Goal: Information Seeking & Learning: Check status

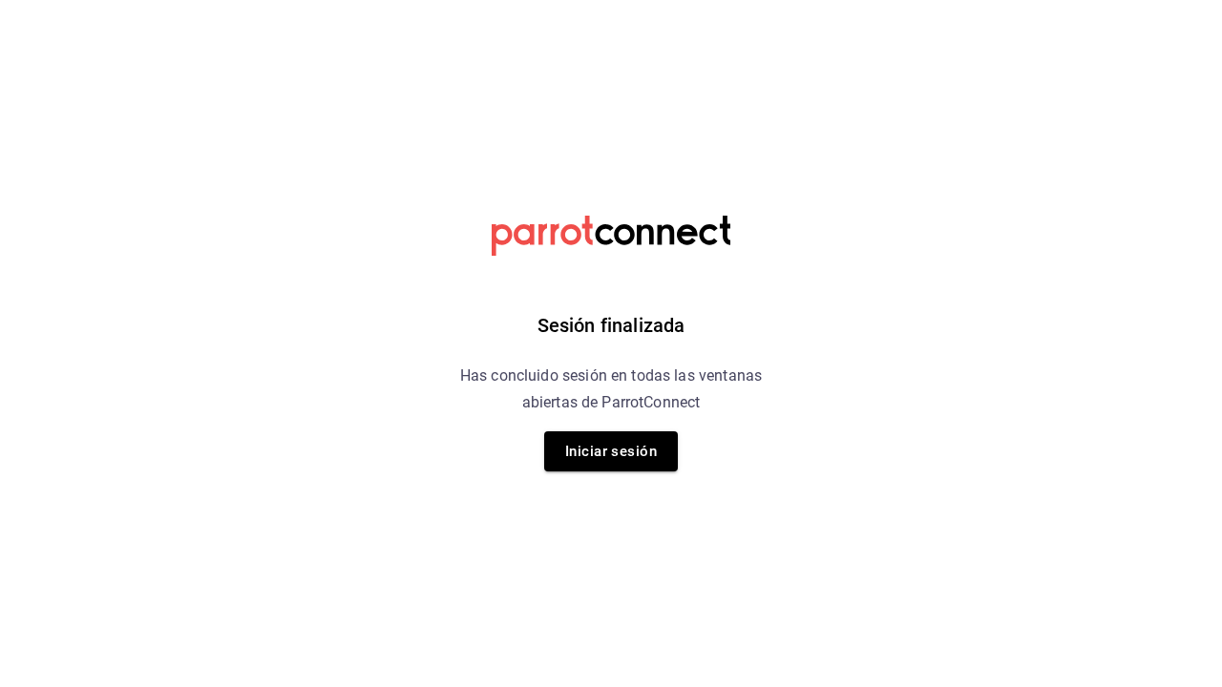
click at [605, 473] on div "Sesión finalizada Has concluido sesión en todas las ventanas abiertas de Parrot…" at bounding box center [611, 343] width 482 height 687
click at [605, 456] on button "Iniciar sesión" at bounding box center [611, 452] width 134 height 40
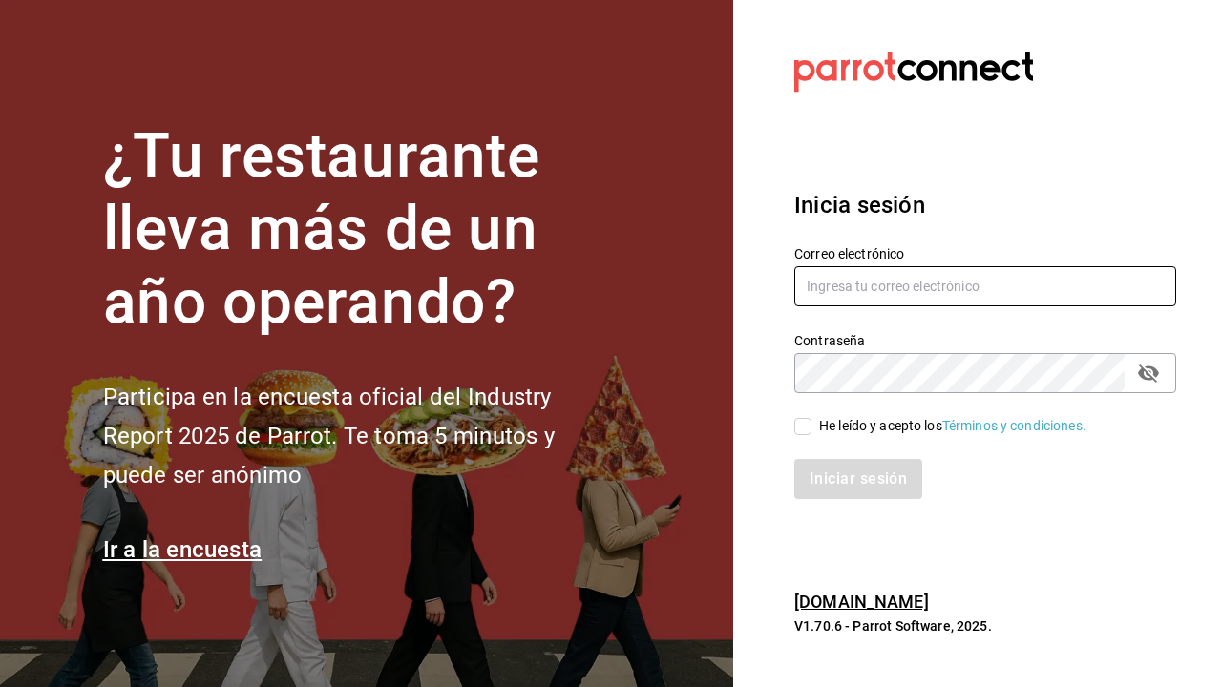
click at [828, 290] on input "text" at bounding box center [985, 286] width 382 height 40
type input "[EMAIL_ADDRESS][DOMAIN_NAME]"
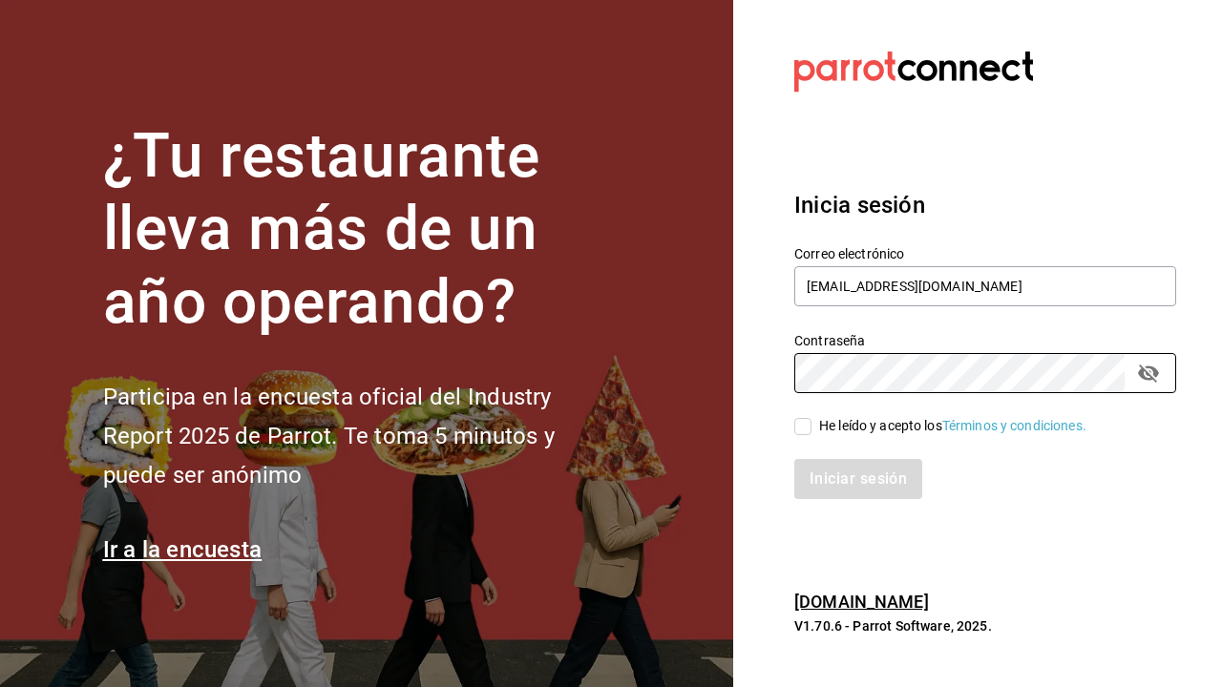
click at [801, 428] on input "He leído y acepto los Términos y condiciones." at bounding box center [802, 426] width 17 height 17
checkbox input "true"
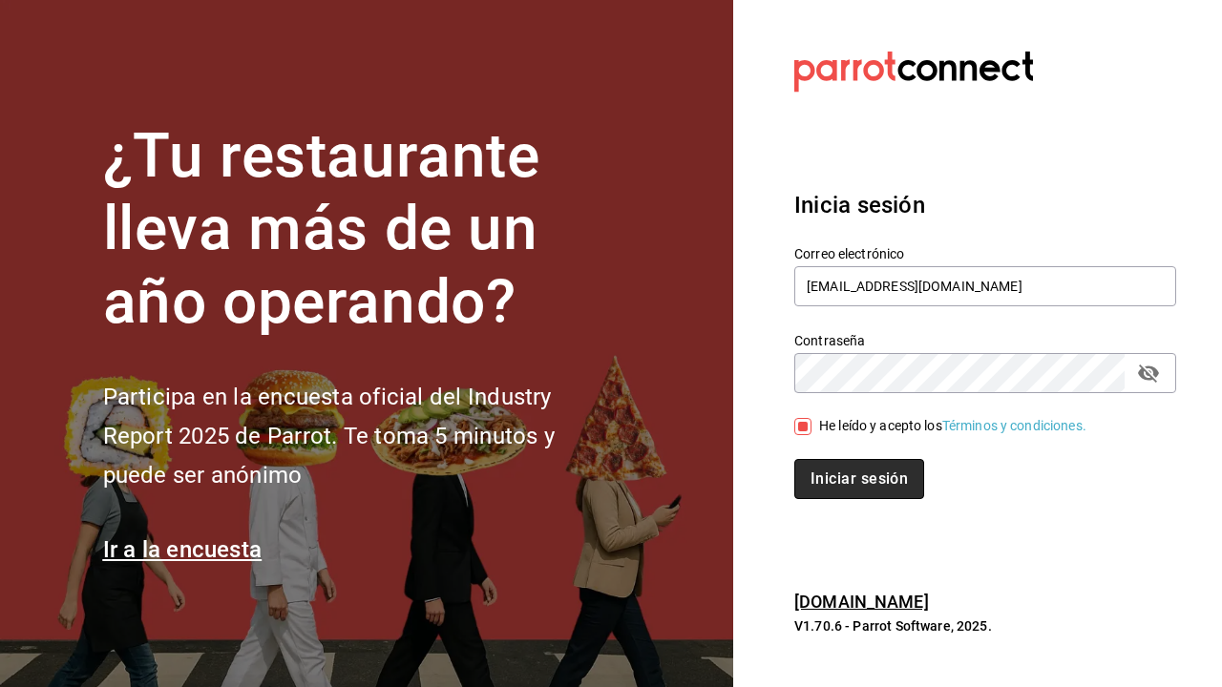
click at [847, 488] on button "Iniciar sesión" at bounding box center [859, 479] width 130 height 40
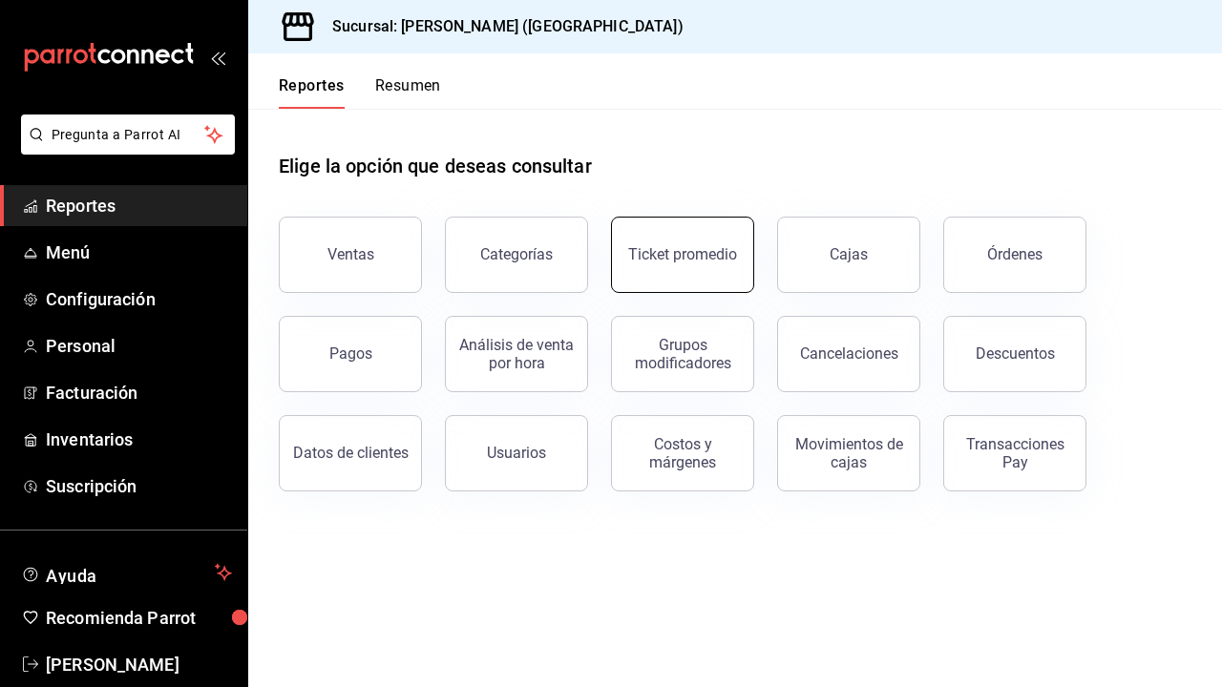
click at [681, 266] on button "Ticket promedio" at bounding box center [682, 255] width 143 height 76
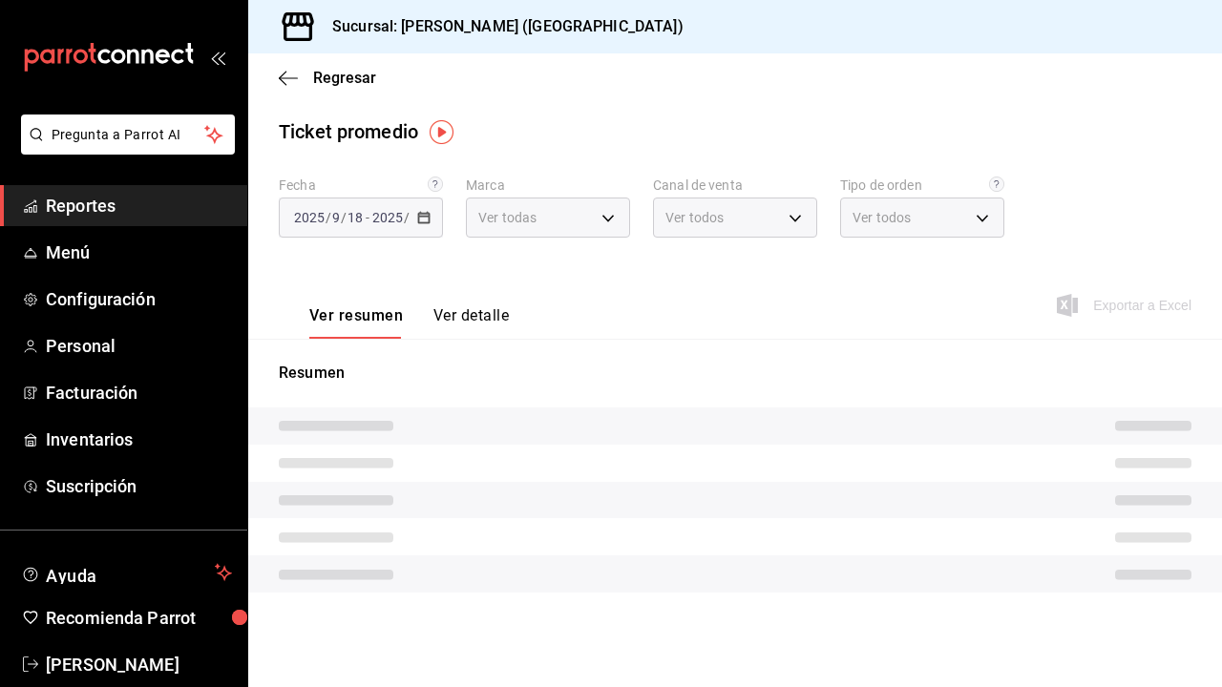
type input "5f60c1fa-4848-4419-84d5-809114a90f2f"
type input "PARROT,UBER_EATS,RAPPI,DIDI_FOOD,ONLINE"
type input "4d4111d7-a6df-440b-ac9c-57f61679a6a5,318b1952-e72e-4a8d-857f-92e0e14d5d95,50c6b…"
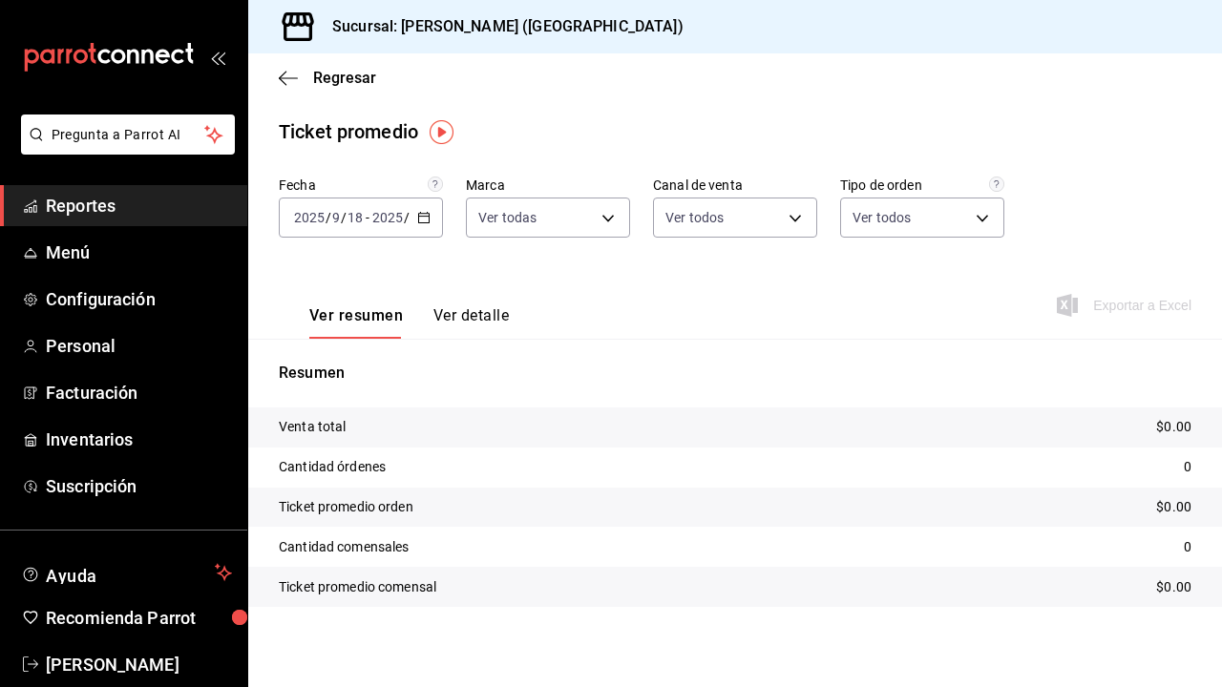
click at [377, 230] on div "[DATE] [DATE] - [DATE] [DATE]" at bounding box center [361, 218] width 164 height 40
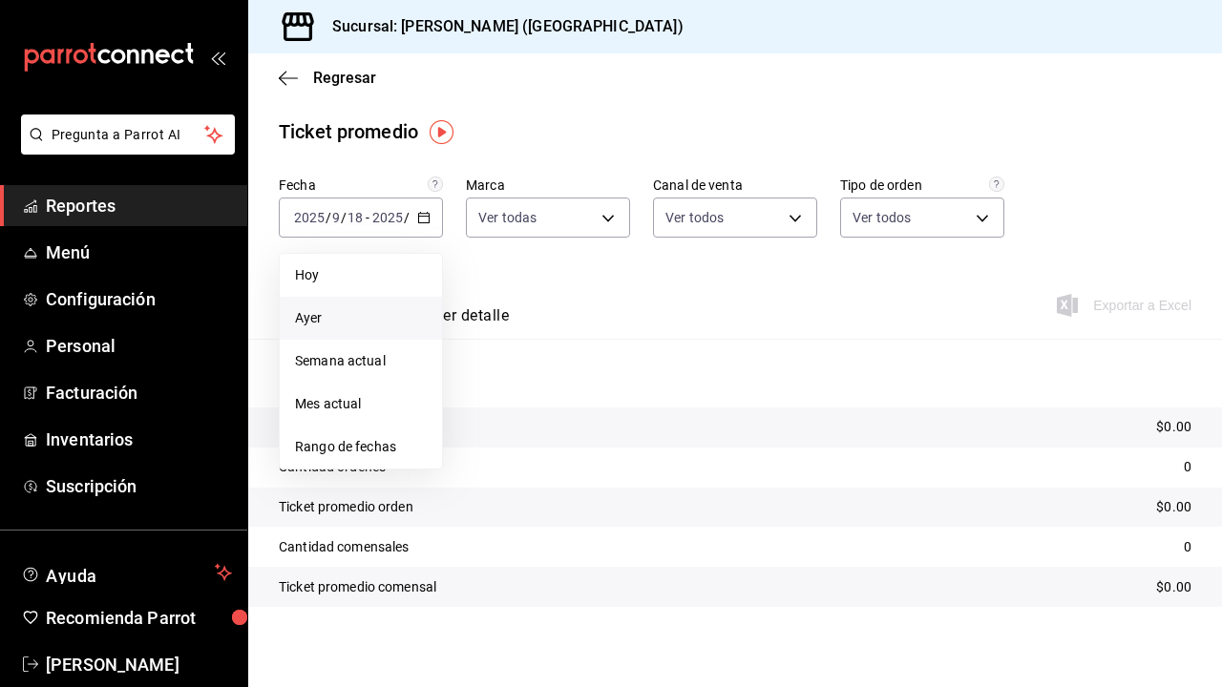
click at [391, 326] on span "Ayer" at bounding box center [361, 318] width 132 height 20
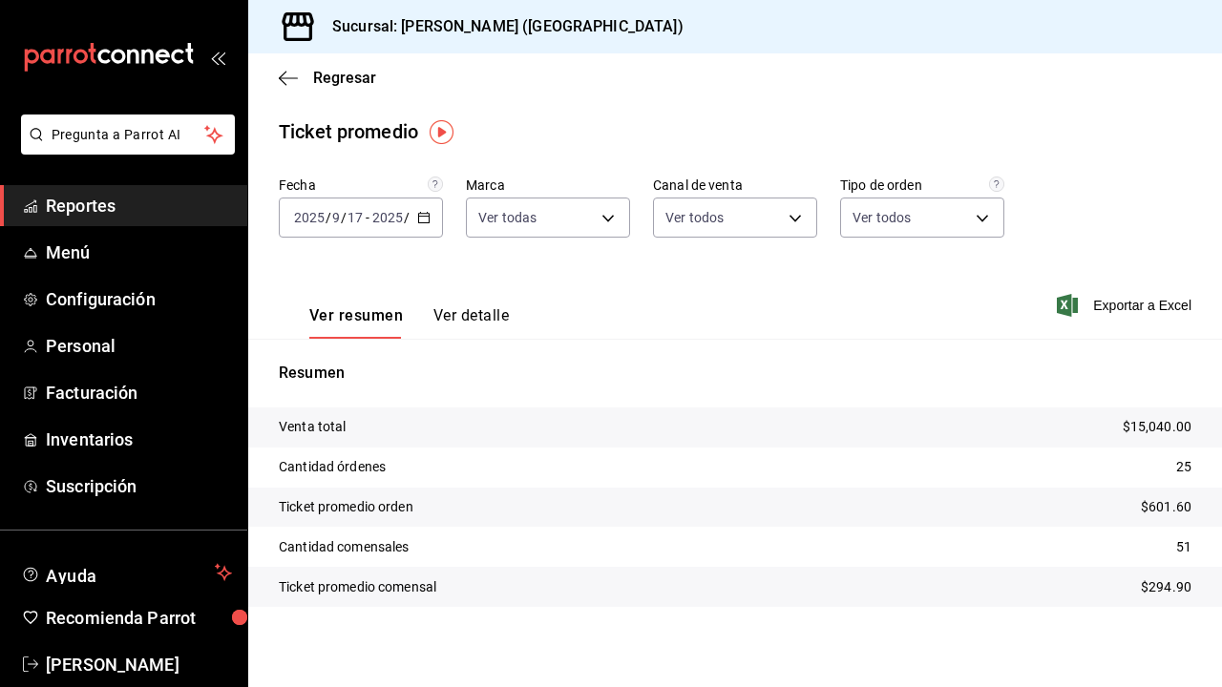
click at [286, 91] on div "Regresar" at bounding box center [735, 77] width 974 height 49
click at [290, 79] on icon "button" at bounding box center [288, 78] width 19 height 17
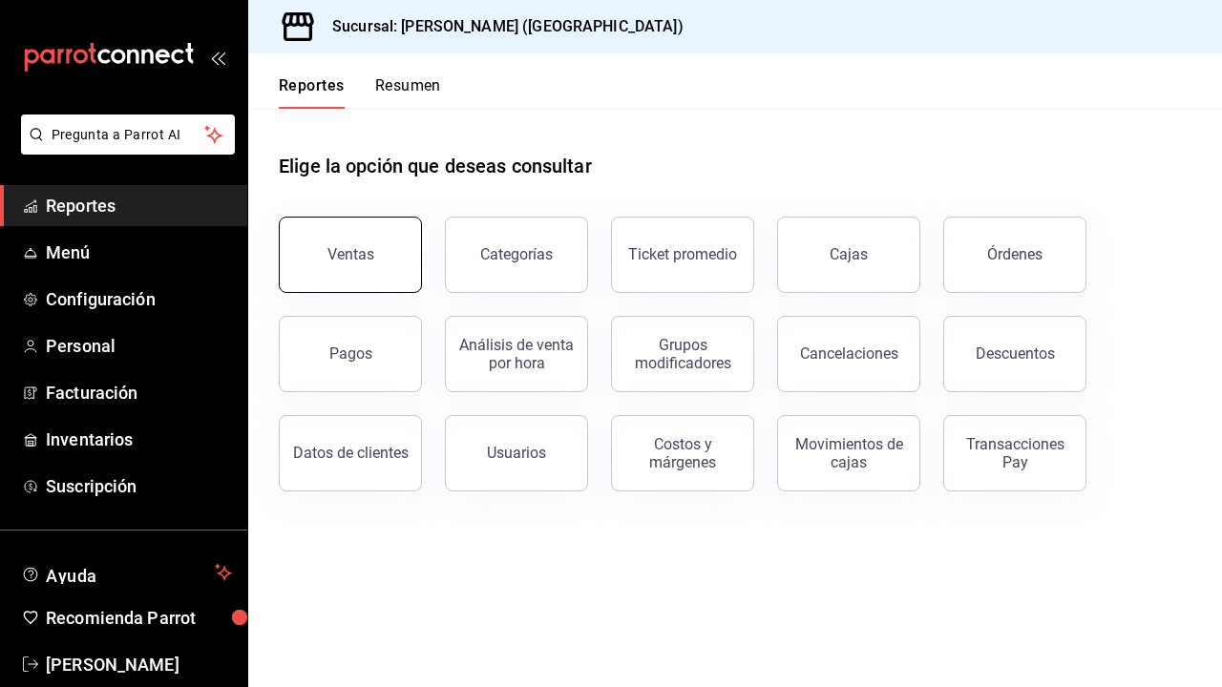
click at [354, 256] on div "Ventas" at bounding box center [350, 254] width 47 height 18
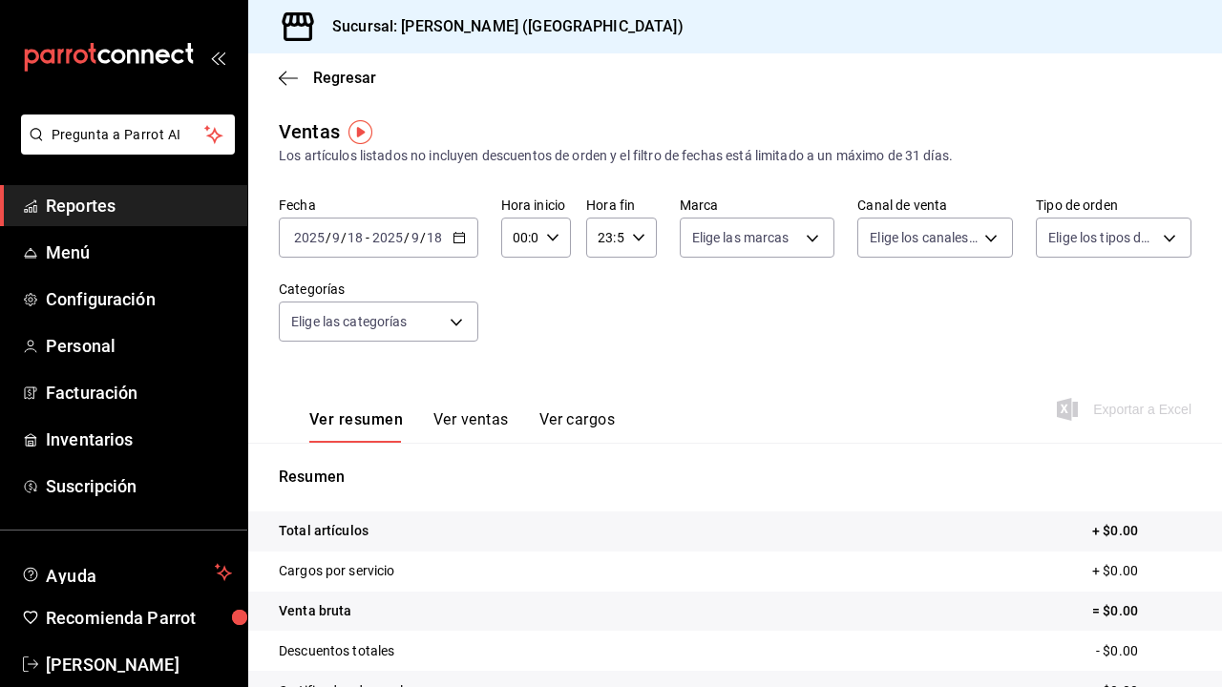
click at [406, 222] on div "[DATE] [DATE] - [DATE] [DATE]" at bounding box center [379, 238] width 200 height 40
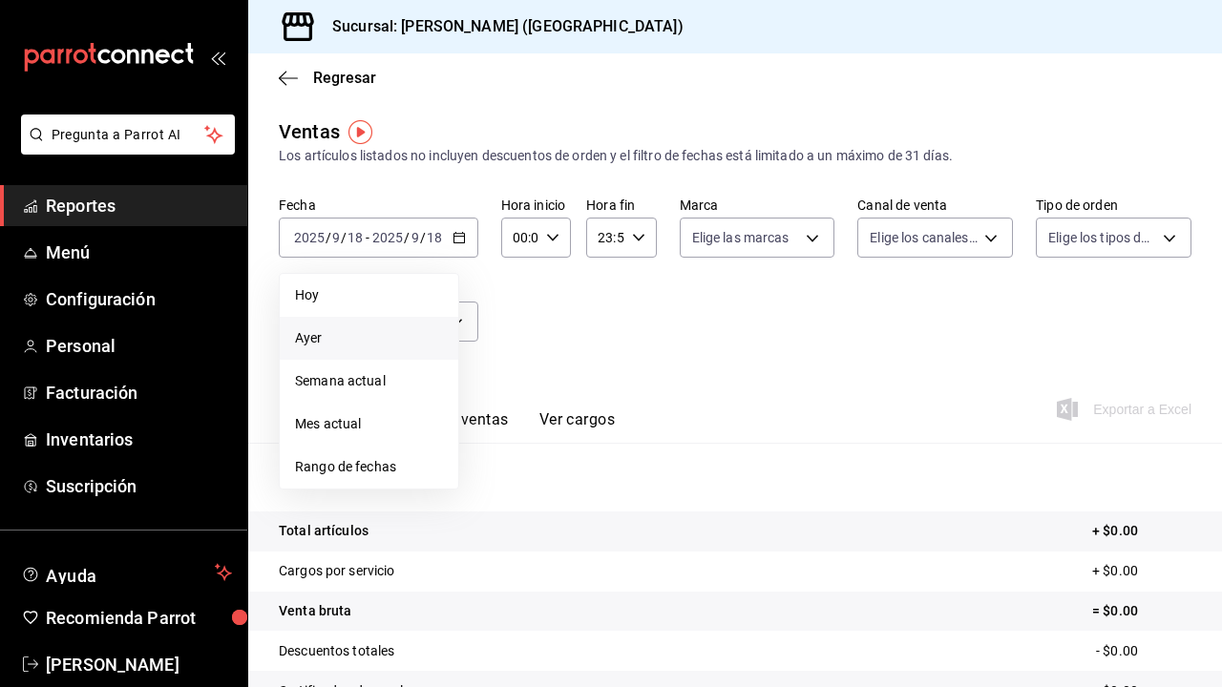
click at [380, 339] on span "Ayer" at bounding box center [369, 338] width 148 height 20
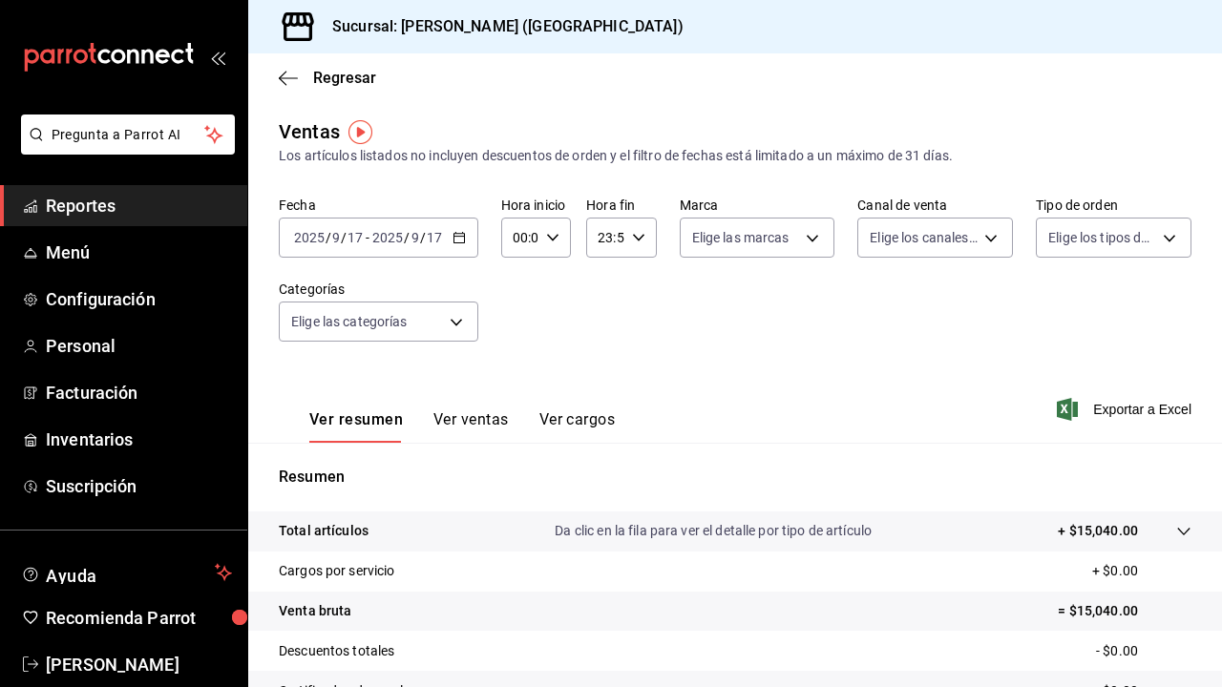
click at [454, 424] on button "Ver ventas" at bounding box center [470, 427] width 75 height 32
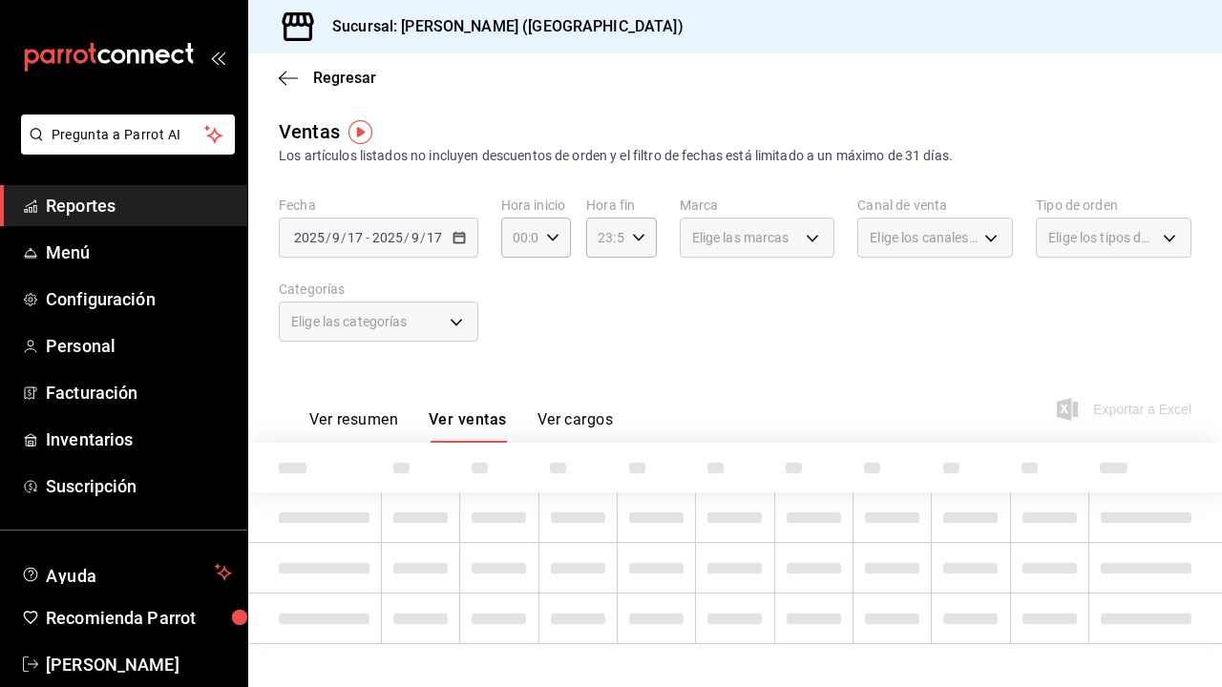
click at [435, 322] on div "Elige las categorías" at bounding box center [379, 322] width 200 height 40
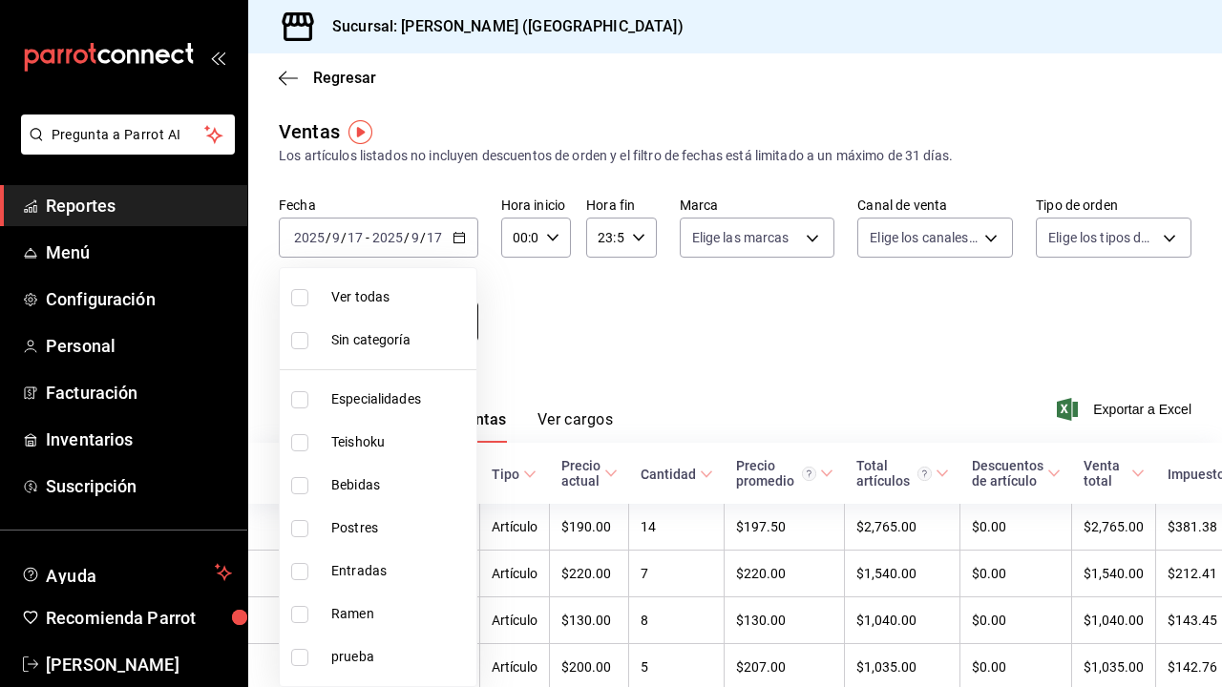
click at [434, 328] on body "Pregunta a Parrot AI Reportes Menú Configuración Personal Facturación Inventari…" at bounding box center [611, 343] width 1222 height 687
click at [425, 408] on span "Especialidades" at bounding box center [399, 400] width 137 height 20
type input "1208202c-c05a-4274-8ebb-6d861d15a893"
checkbox input "true"
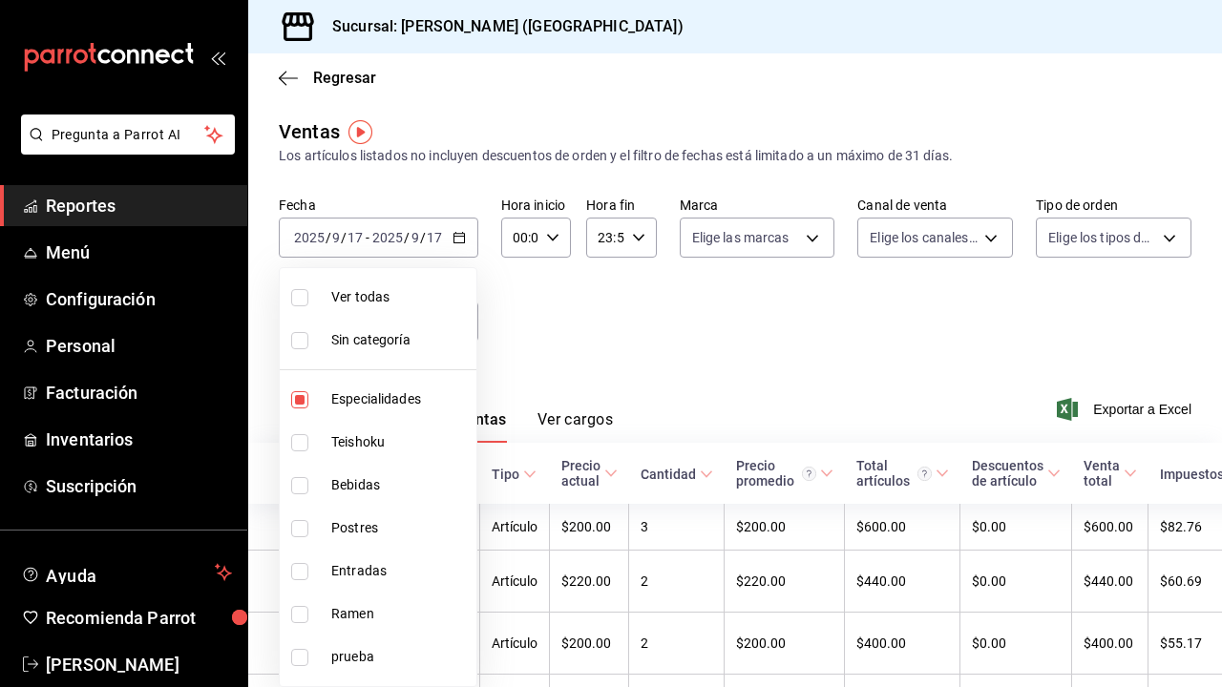
click at [523, 323] on div at bounding box center [611, 343] width 1222 height 687
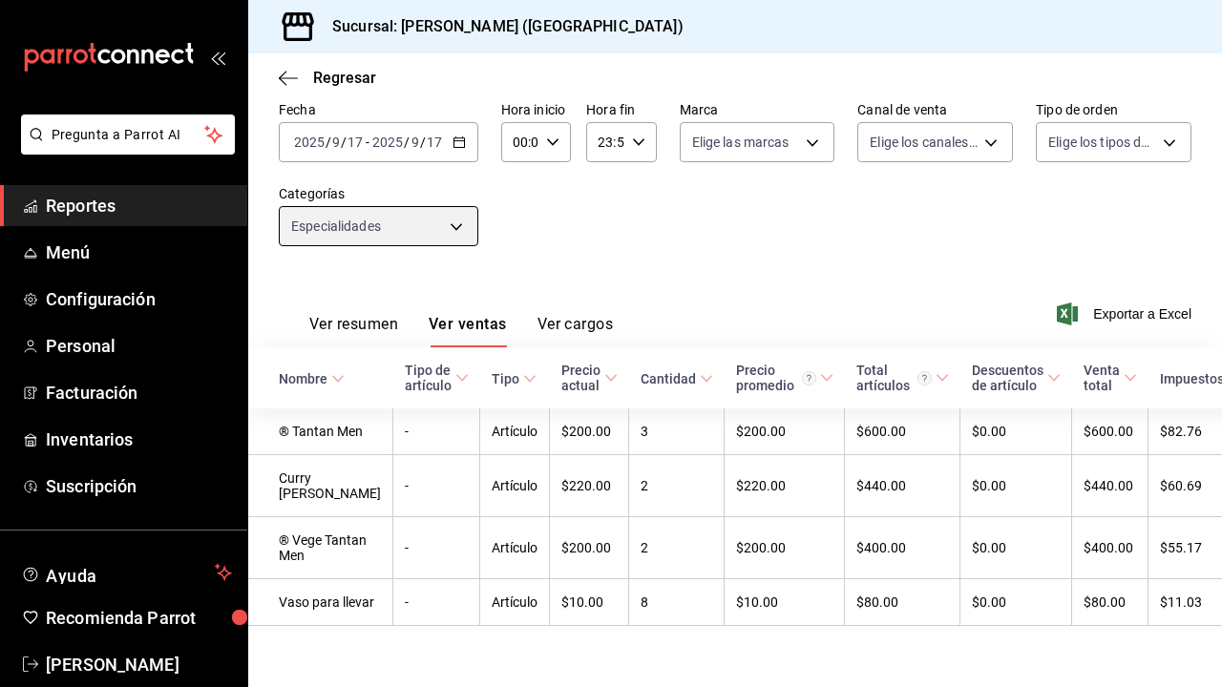
scroll to position [126, 0]
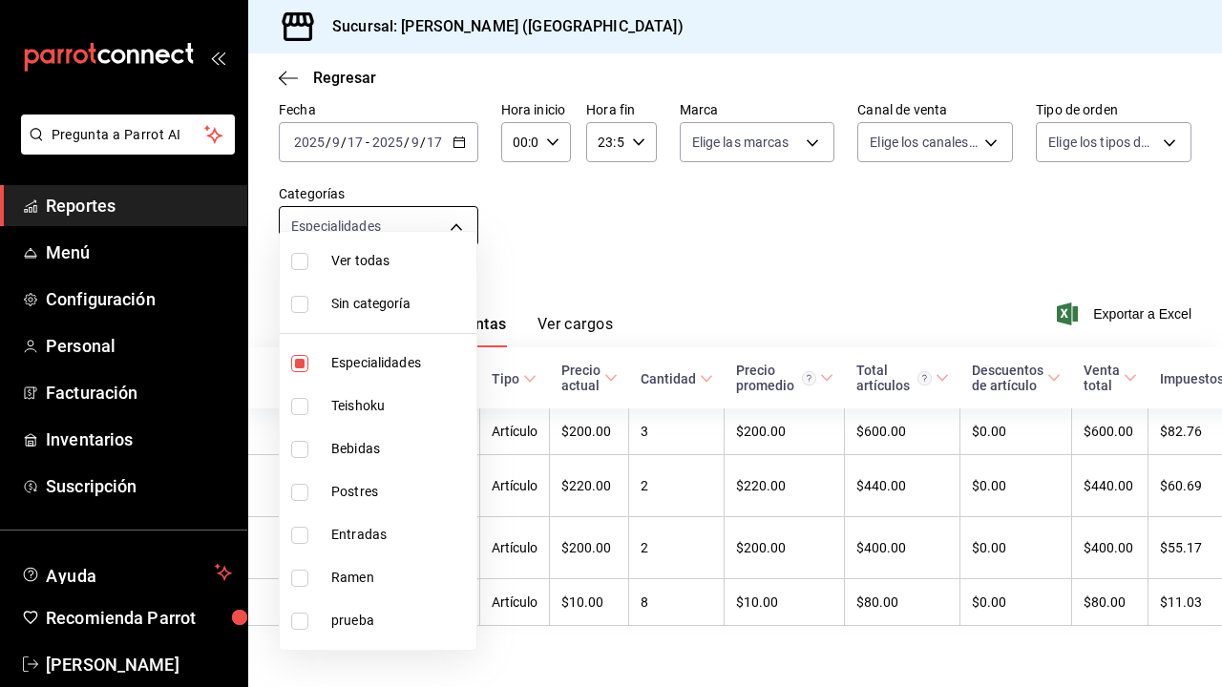
click at [458, 206] on body "Pregunta a Parrot AI Reportes Menú Configuración Personal Facturación Inventari…" at bounding box center [611, 343] width 1222 height 687
click at [367, 355] on span "Especialidades" at bounding box center [399, 363] width 137 height 20
checkbox input "false"
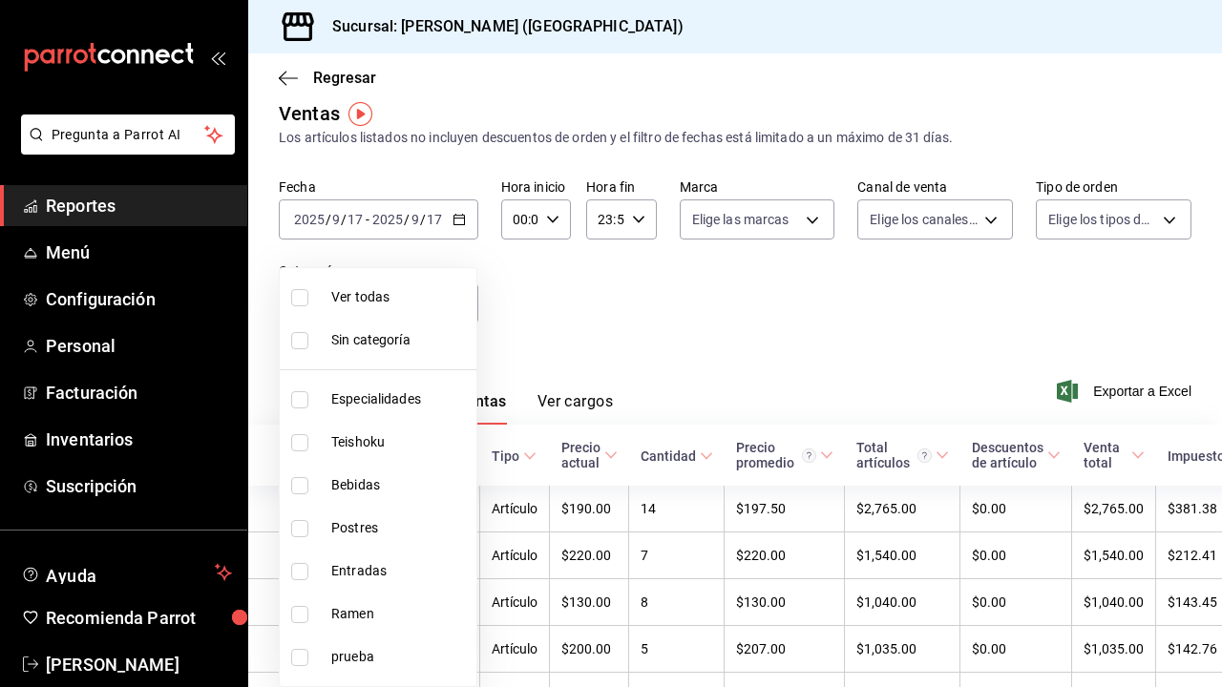
click at [371, 440] on span "Teishoku" at bounding box center [399, 443] width 137 height 20
type input "706114d7-6e8c-46ca-88d5-a7878a8ba1dd"
checkbox input "true"
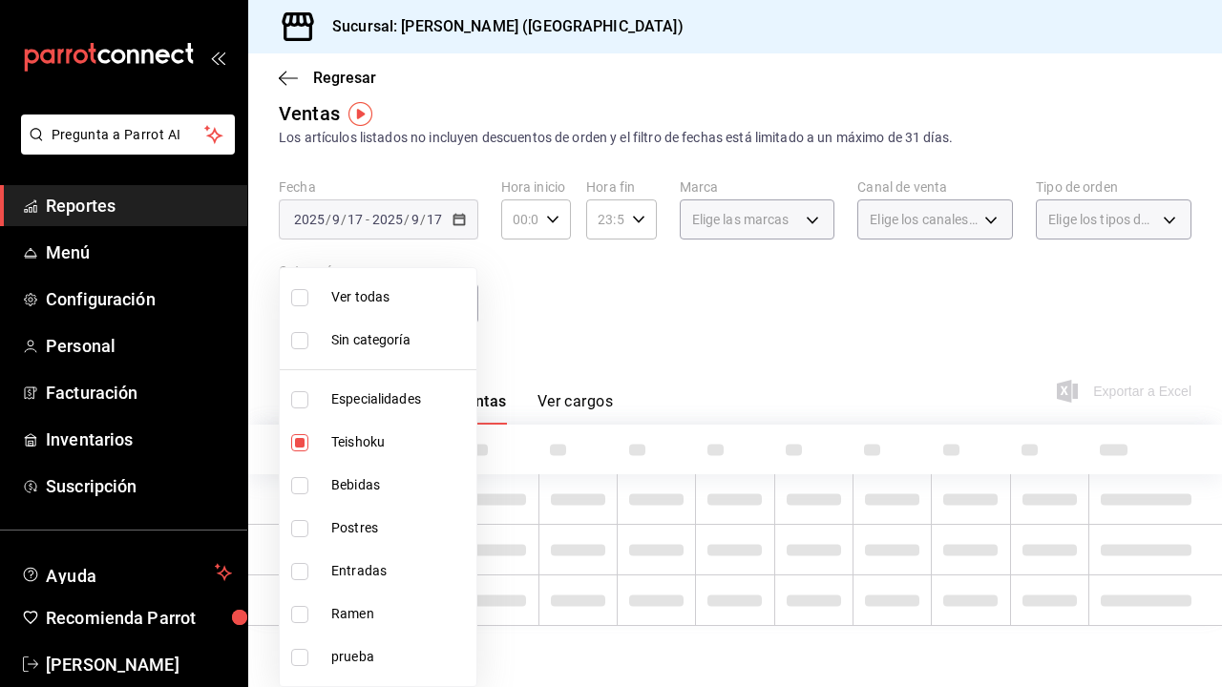
click at [530, 351] on div at bounding box center [611, 343] width 1222 height 687
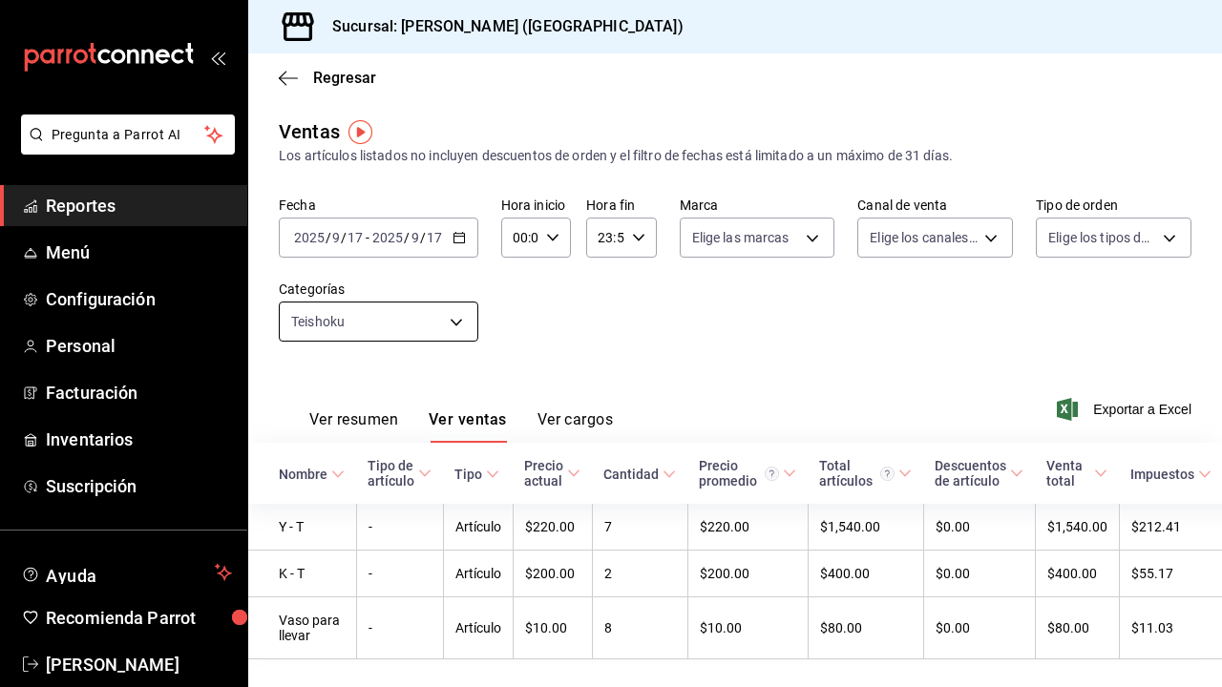
click at [450, 316] on body "Pregunta a Parrot AI Reportes Menú Configuración Personal Facturación Inventari…" at bounding box center [611, 343] width 1222 height 687
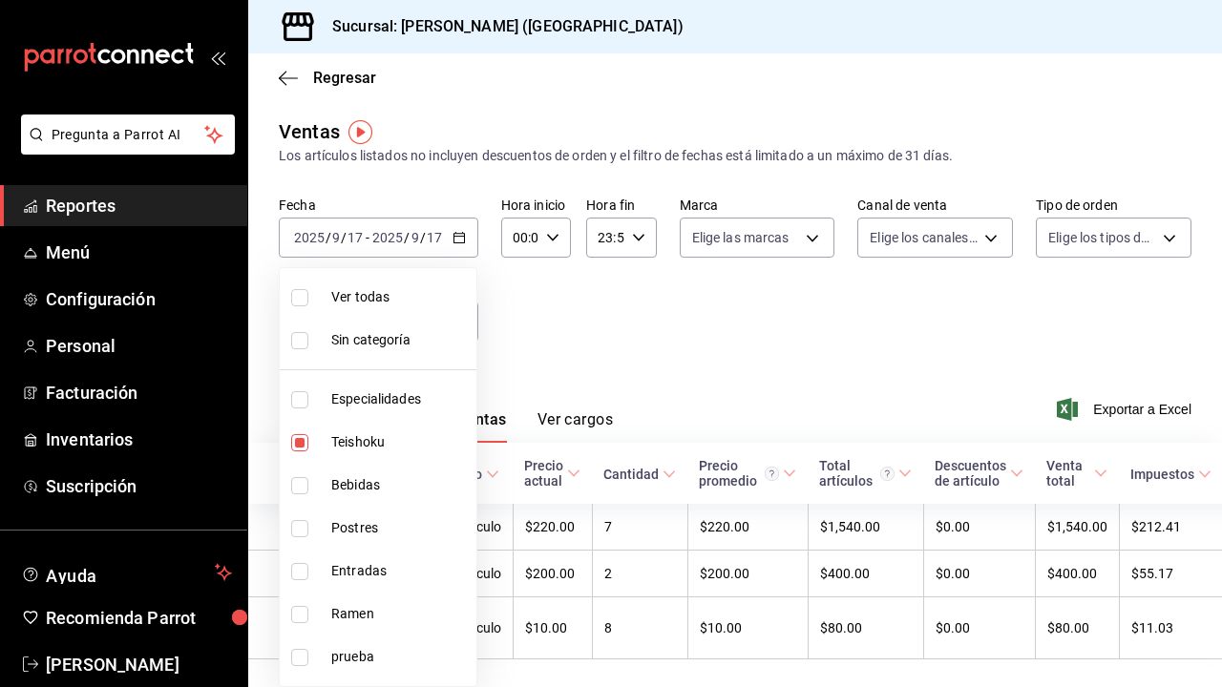
click at [375, 445] on span "Teishoku" at bounding box center [399, 443] width 137 height 20
checkbox input "false"
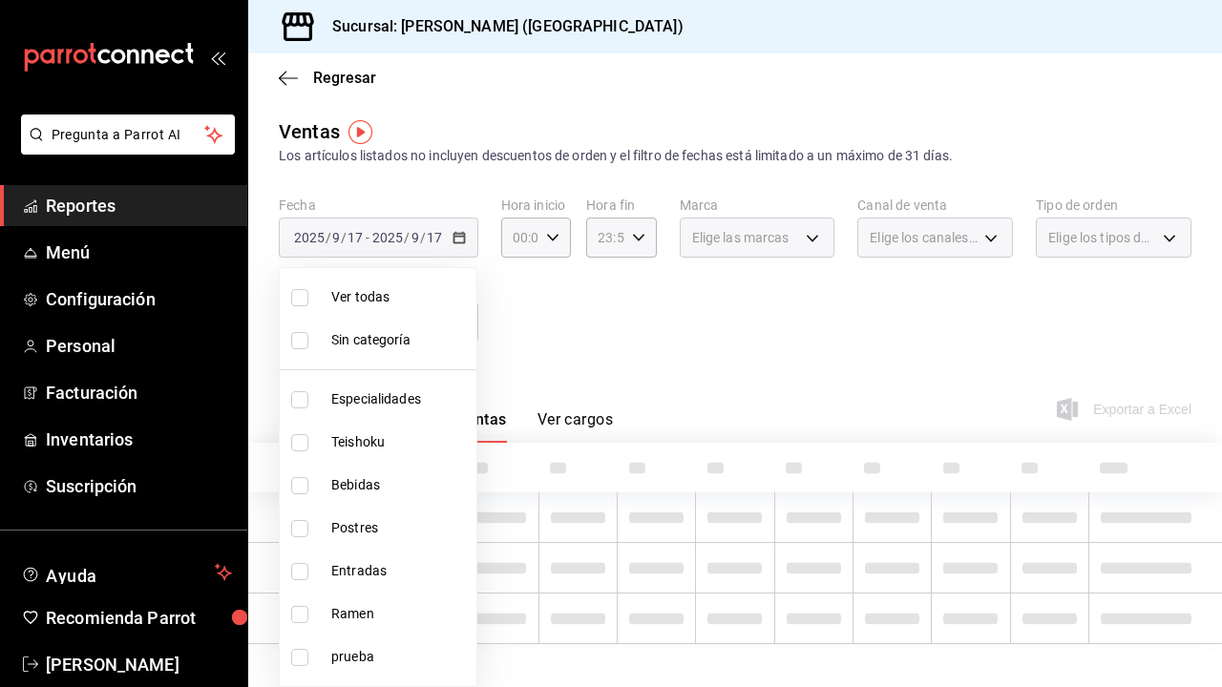
click at [375, 475] on span "Bebidas" at bounding box center [399, 485] width 137 height 20
type input "a96102dc-6fdb-4e1e-bc25-0303fa0760da"
checkbox input "true"
click at [515, 352] on div at bounding box center [611, 343] width 1222 height 687
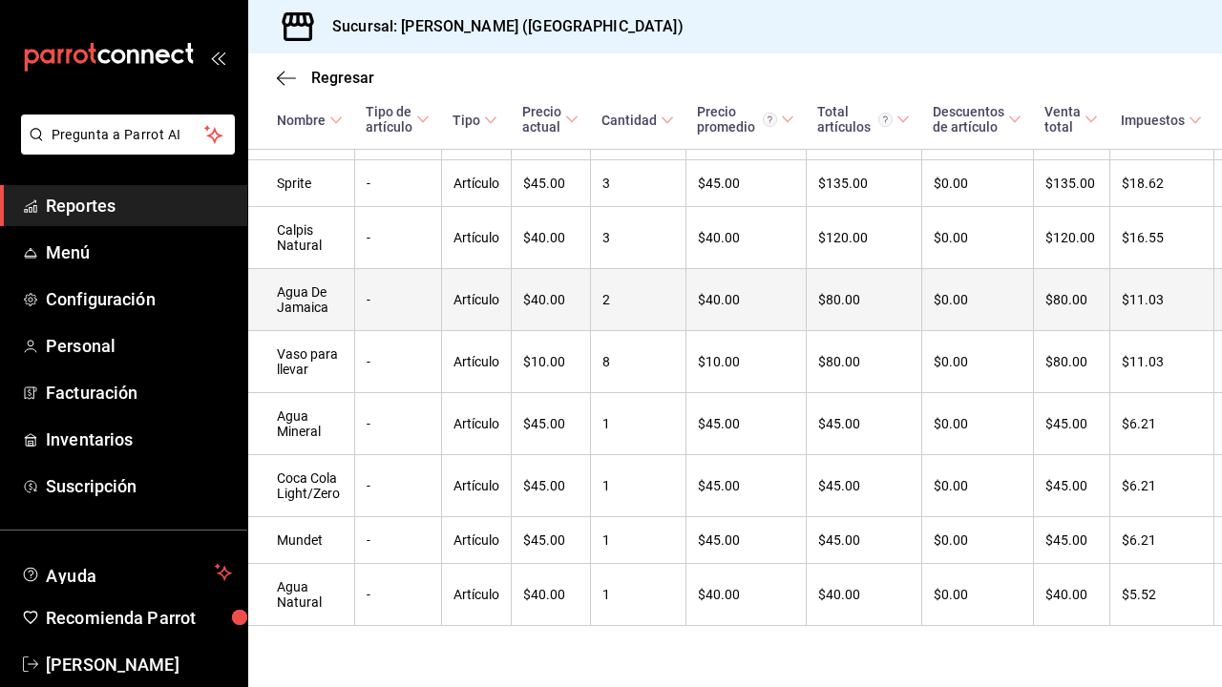
scroll to position [644, 2]
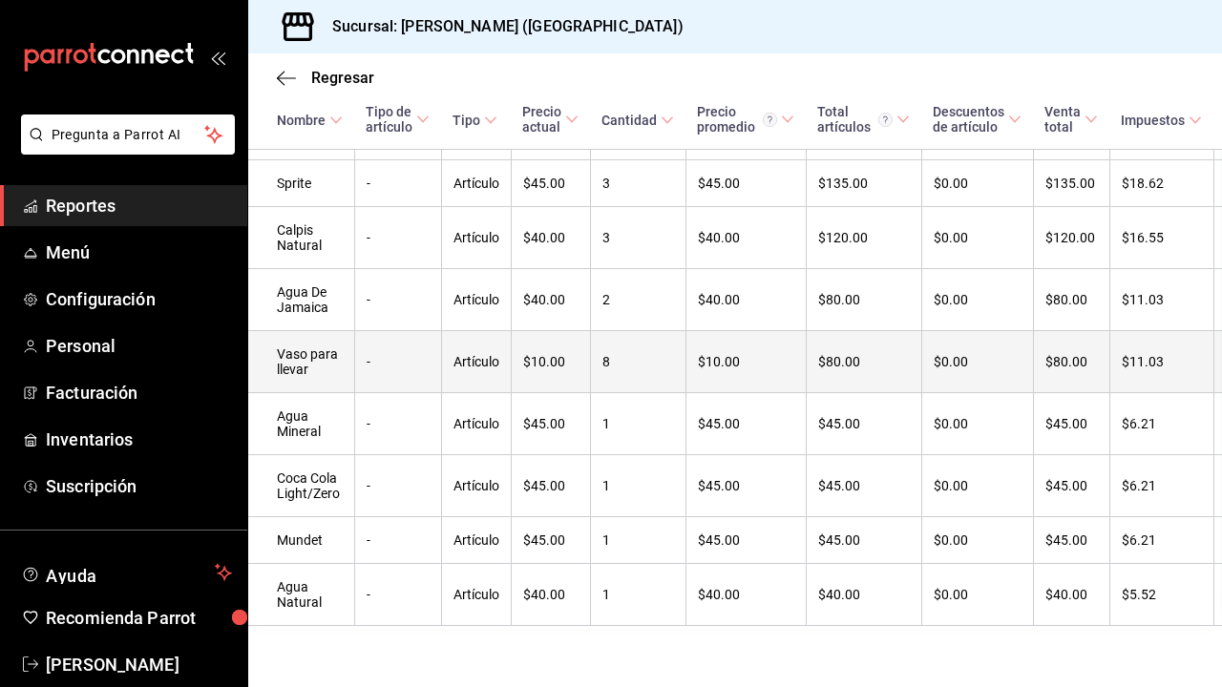
click at [515, 349] on td "$10.00" at bounding box center [550, 362] width 79 height 62
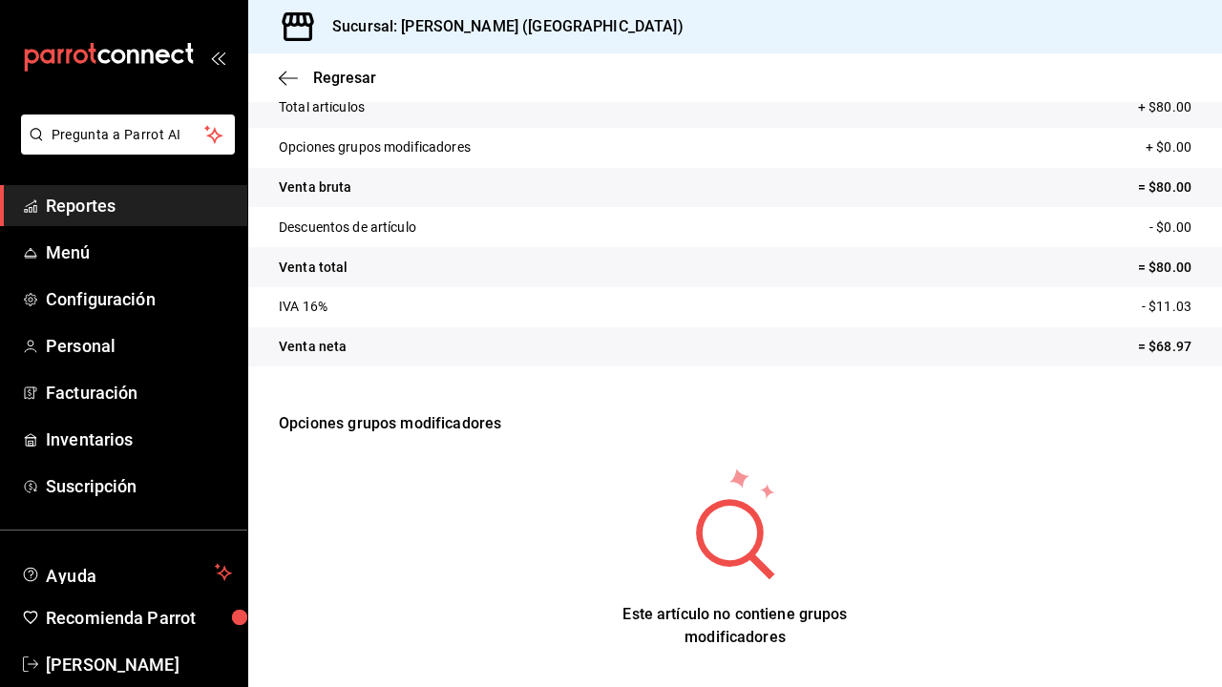
scroll to position [133, 0]
click at [286, 81] on icon "button" at bounding box center [288, 78] width 19 height 17
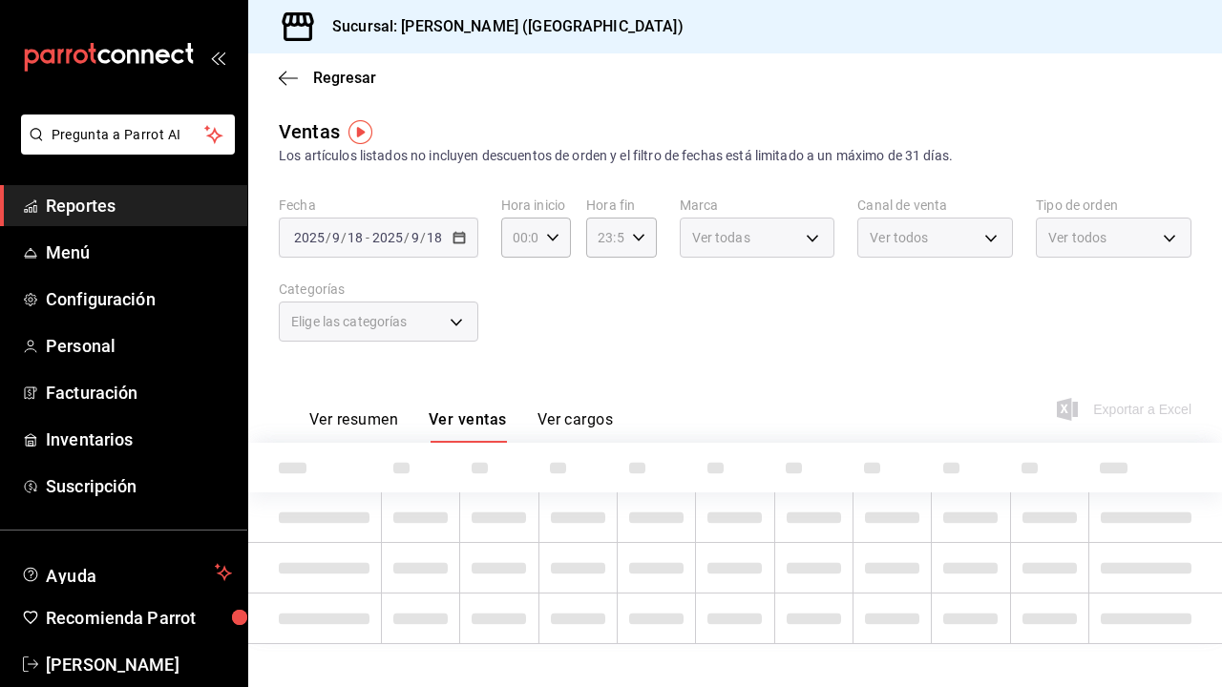
type input "a96102dc-6fdb-4e1e-bc25-0303fa0760da"
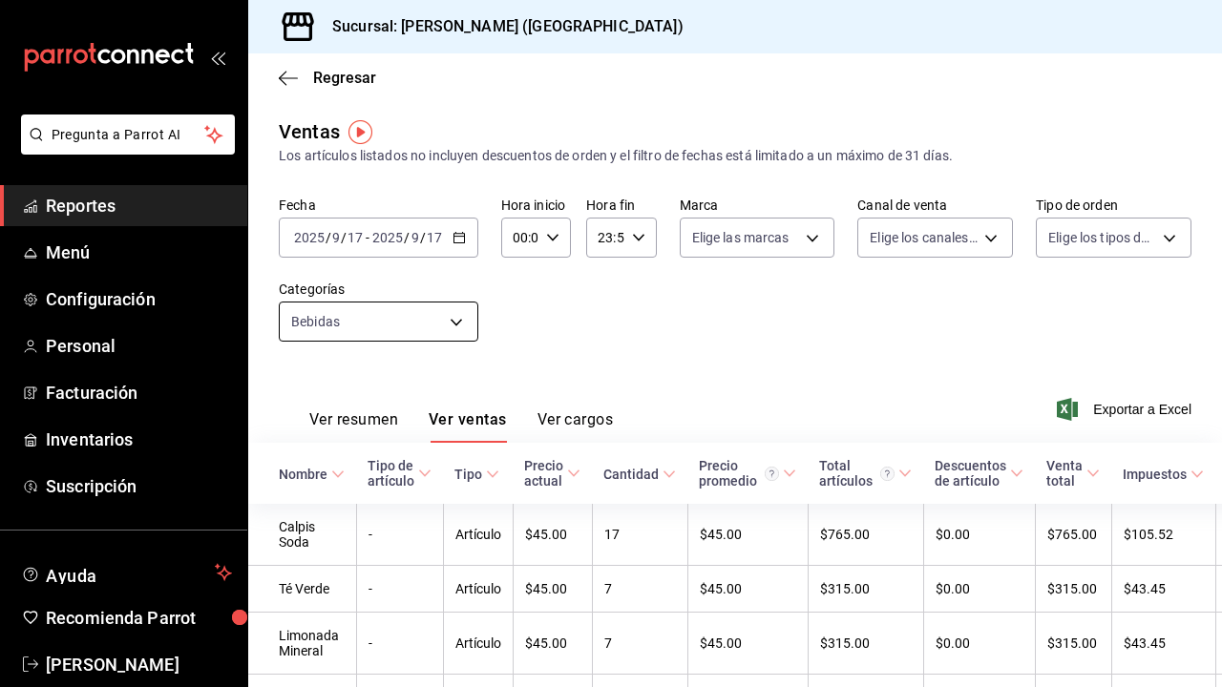
click at [452, 327] on body "Pregunta a Parrot AI Reportes Menú Configuración Personal Facturación Inventari…" at bounding box center [611, 343] width 1222 height 687
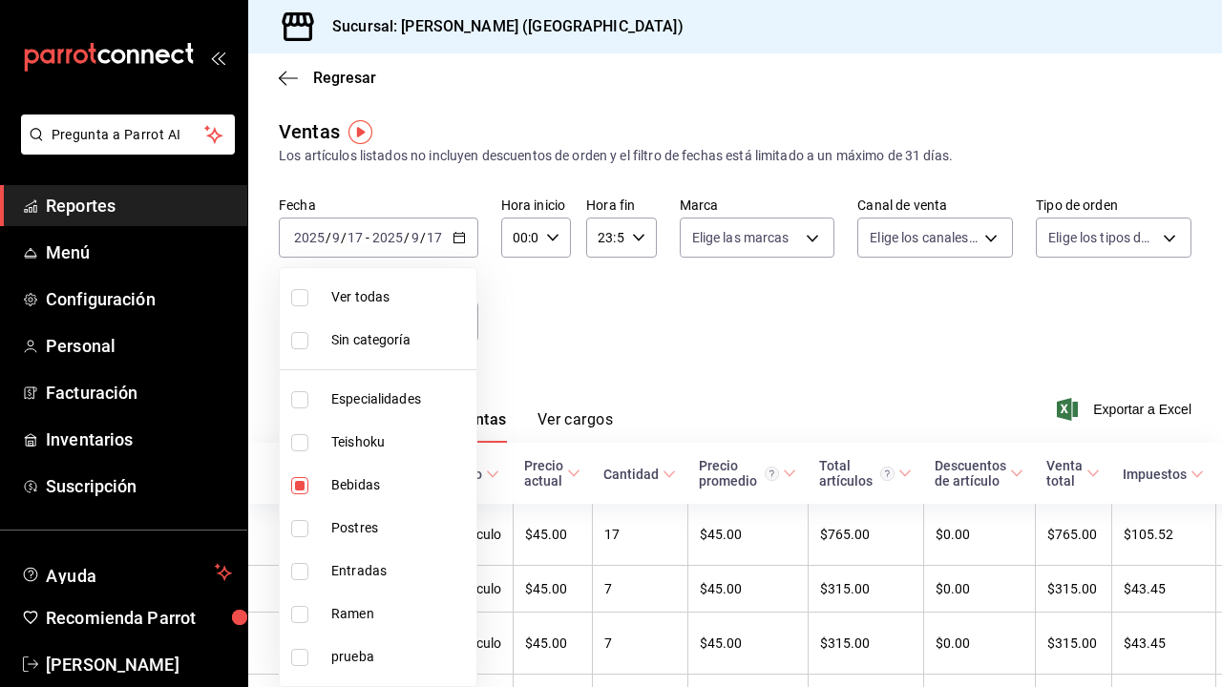
click at [373, 484] on span "Bebidas" at bounding box center [399, 485] width 137 height 20
checkbox input "false"
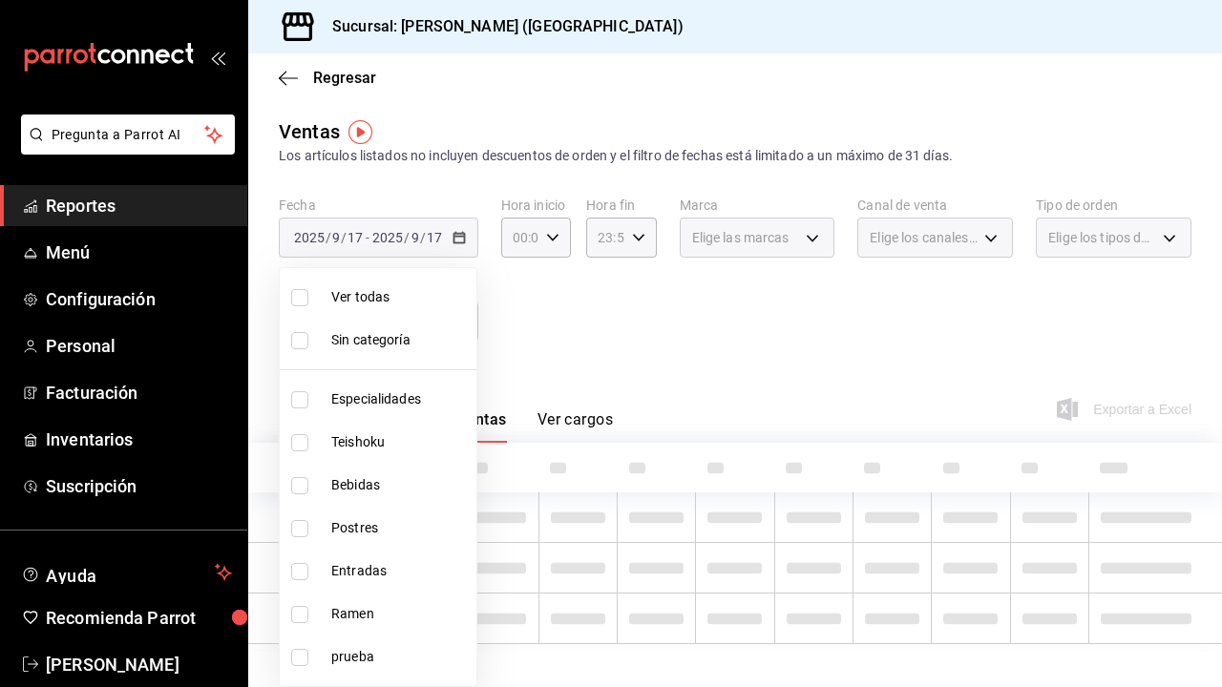
click at [373, 525] on span "Postres" at bounding box center [399, 528] width 137 height 20
type input "e9e28c11-e2cf-4064-98a9-bb0984afbfae"
checkbox input "true"
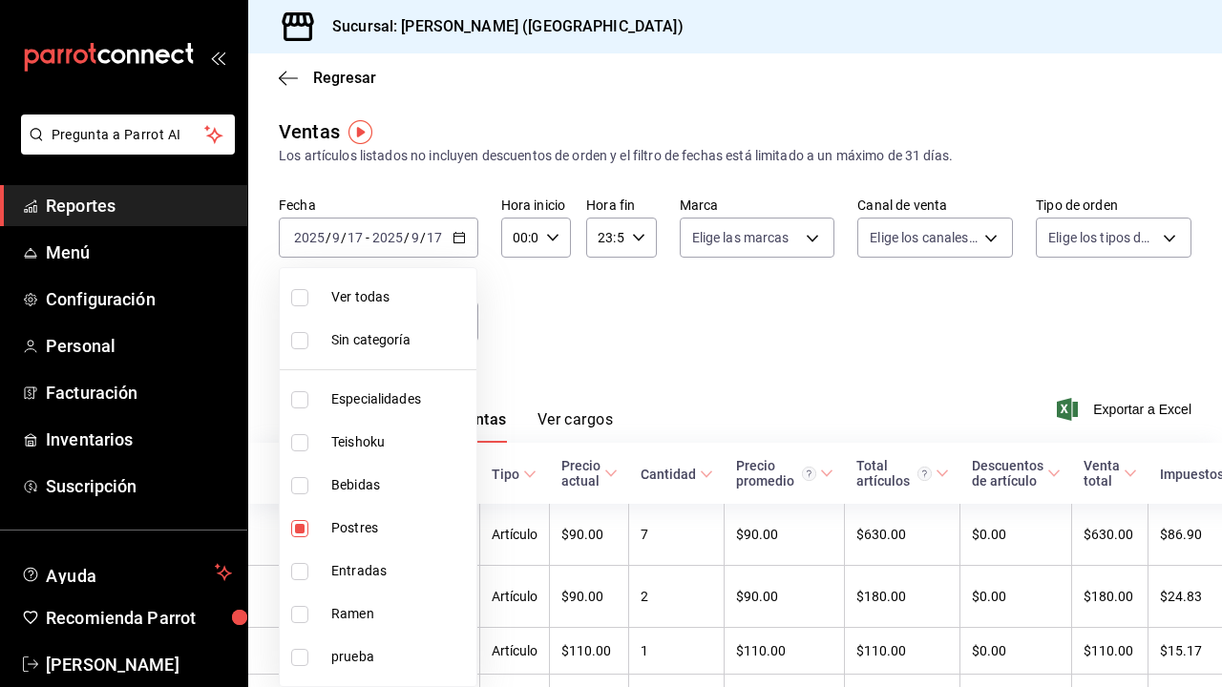
click at [576, 361] on div at bounding box center [611, 343] width 1222 height 687
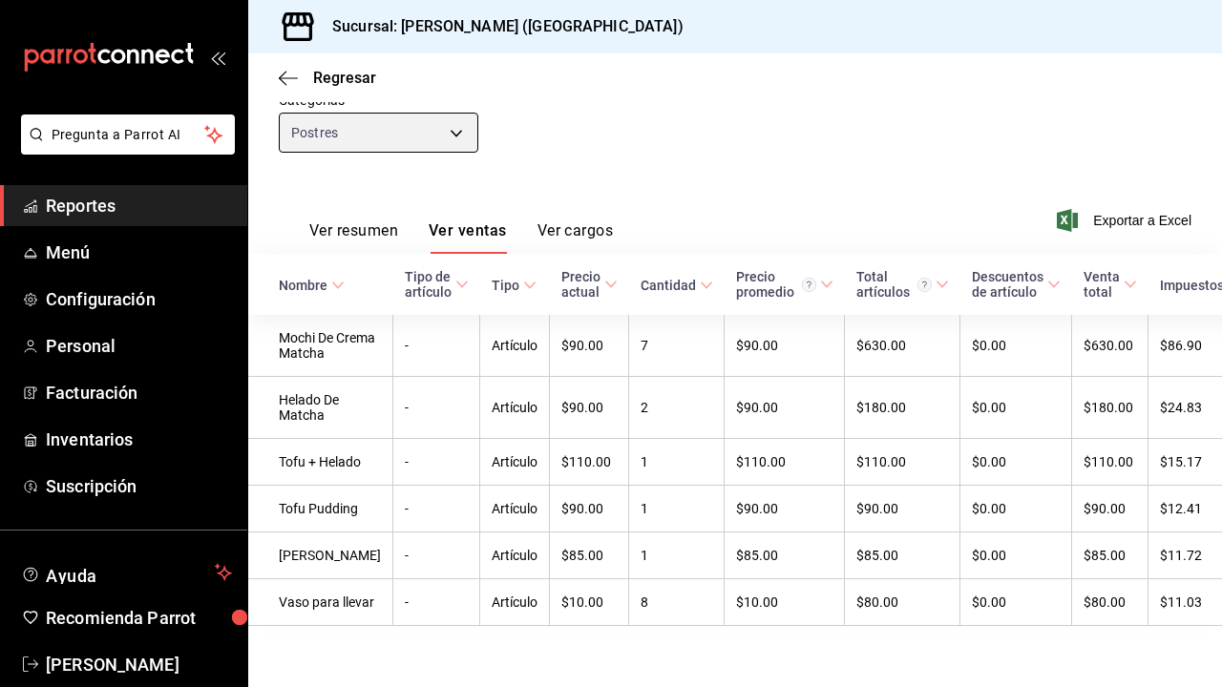
scroll to position [191, 0]
click at [429, 131] on body "Pregunta a Parrot AI Reportes Menú Configuración Personal Facturación Inventari…" at bounding box center [611, 343] width 1222 height 687
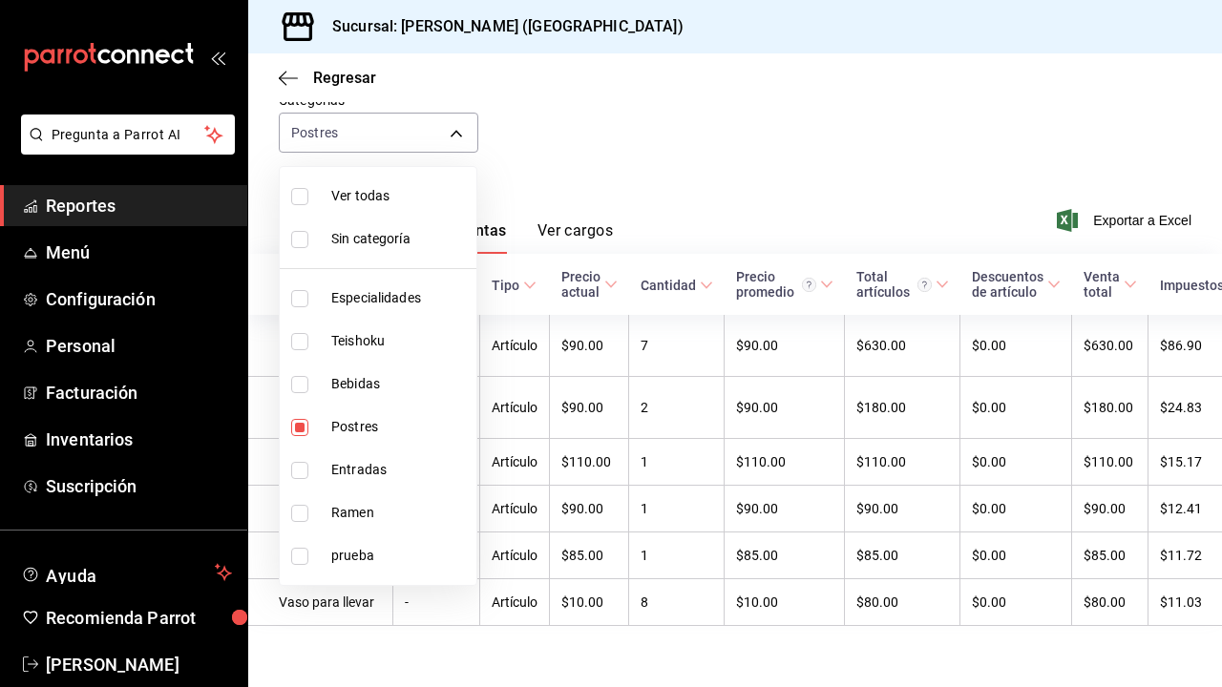
click at [362, 435] on span "Postres" at bounding box center [399, 427] width 137 height 20
checkbox input "false"
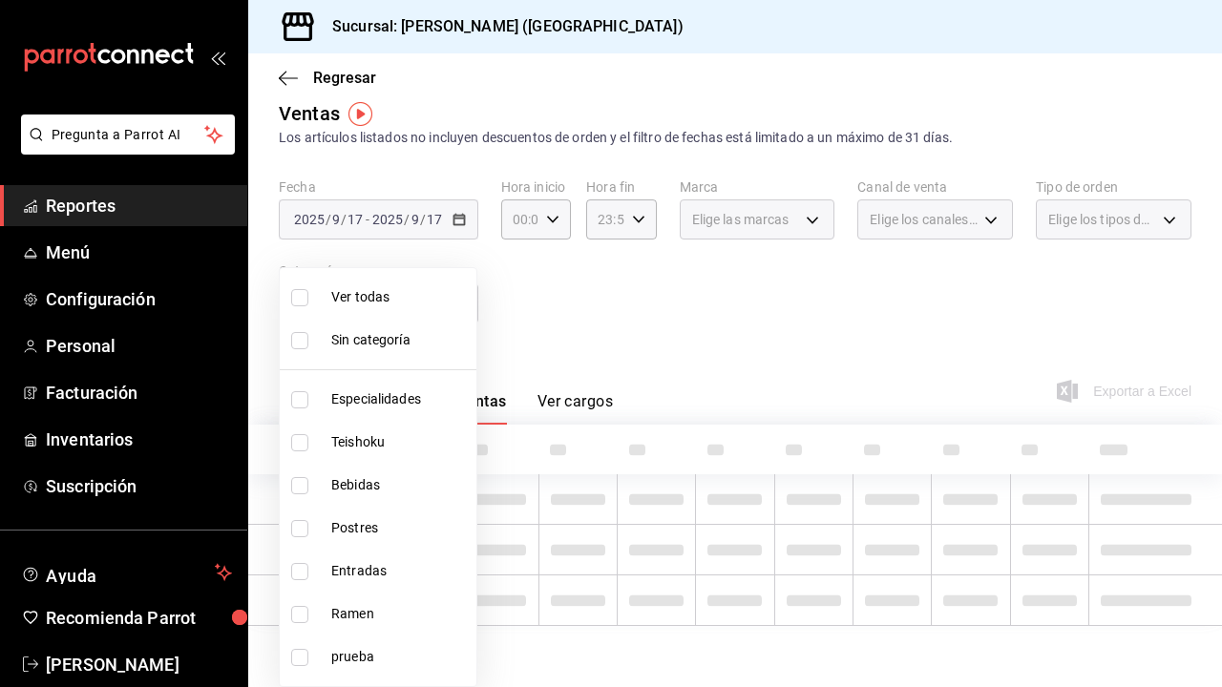
scroll to position [18, 0]
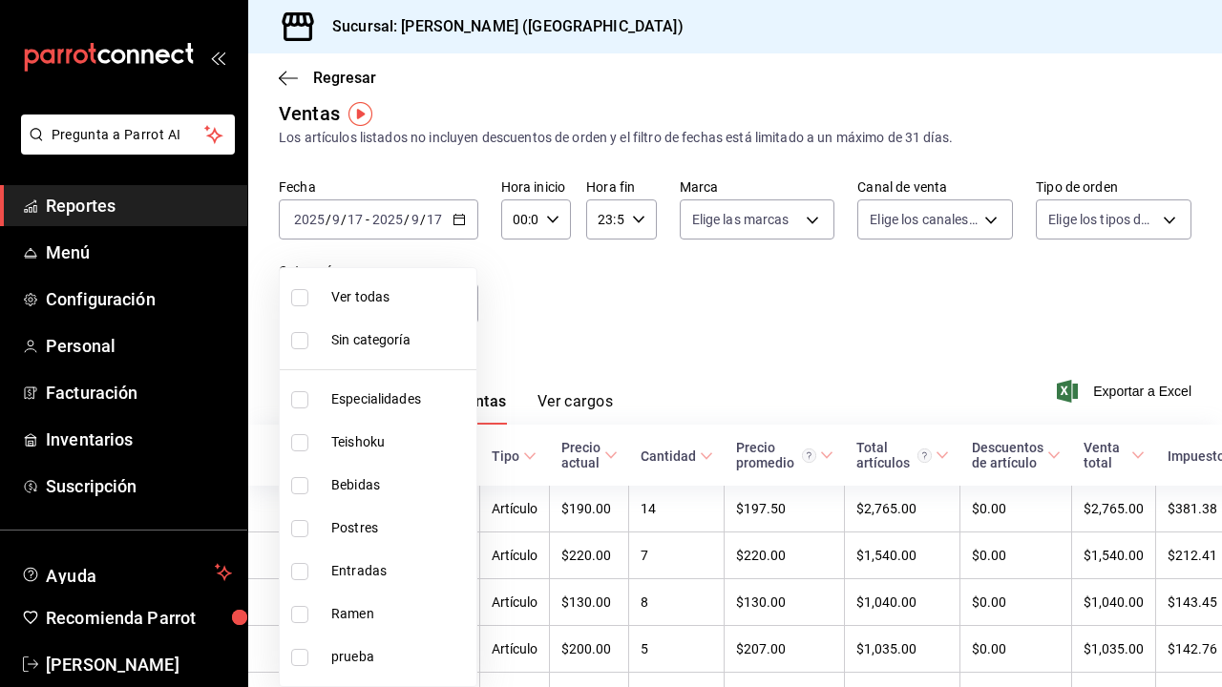
click at [370, 575] on span "Entradas" at bounding box center [399, 571] width 137 height 20
type input "6700a422-c1ee-4555-a66f-4cf6bce255b4"
checkbox input "true"
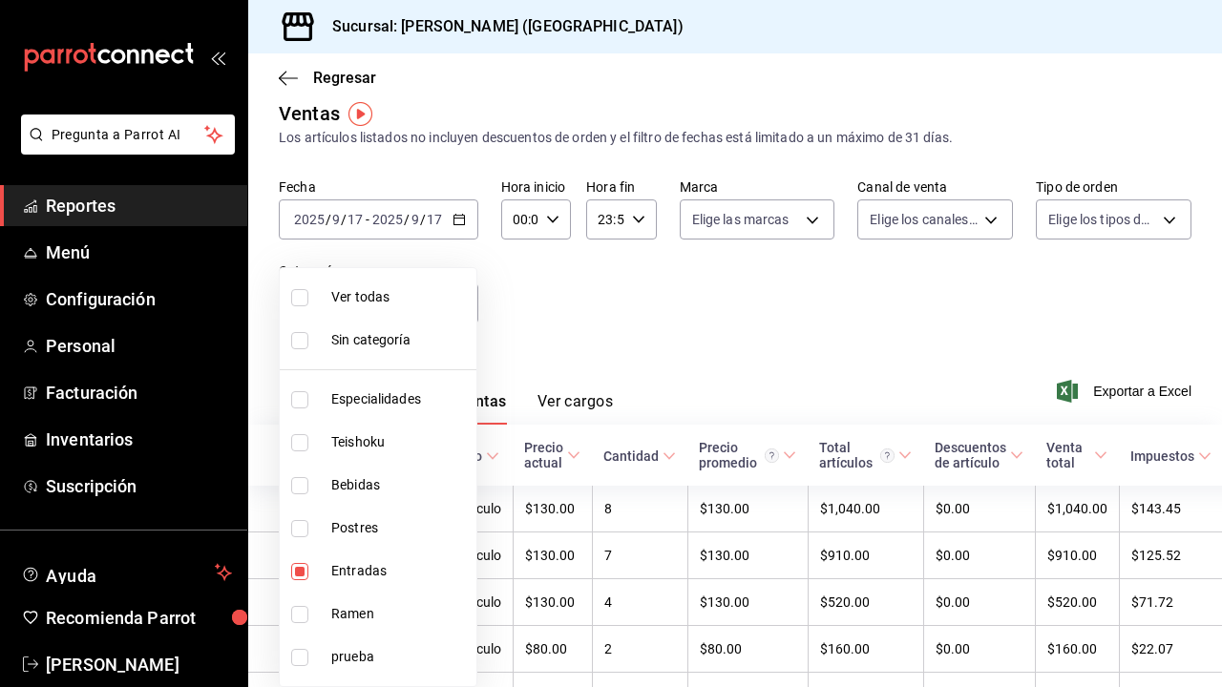
click at [547, 310] on div at bounding box center [611, 343] width 1222 height 687
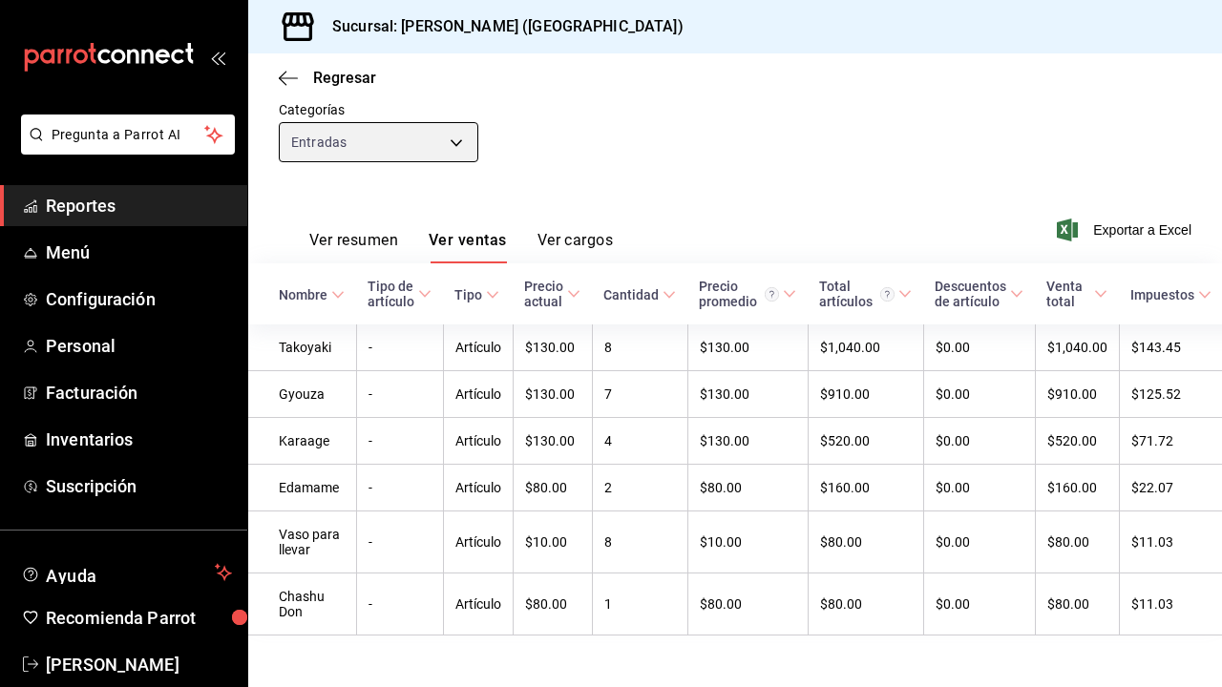
scroll to position [182, 0]
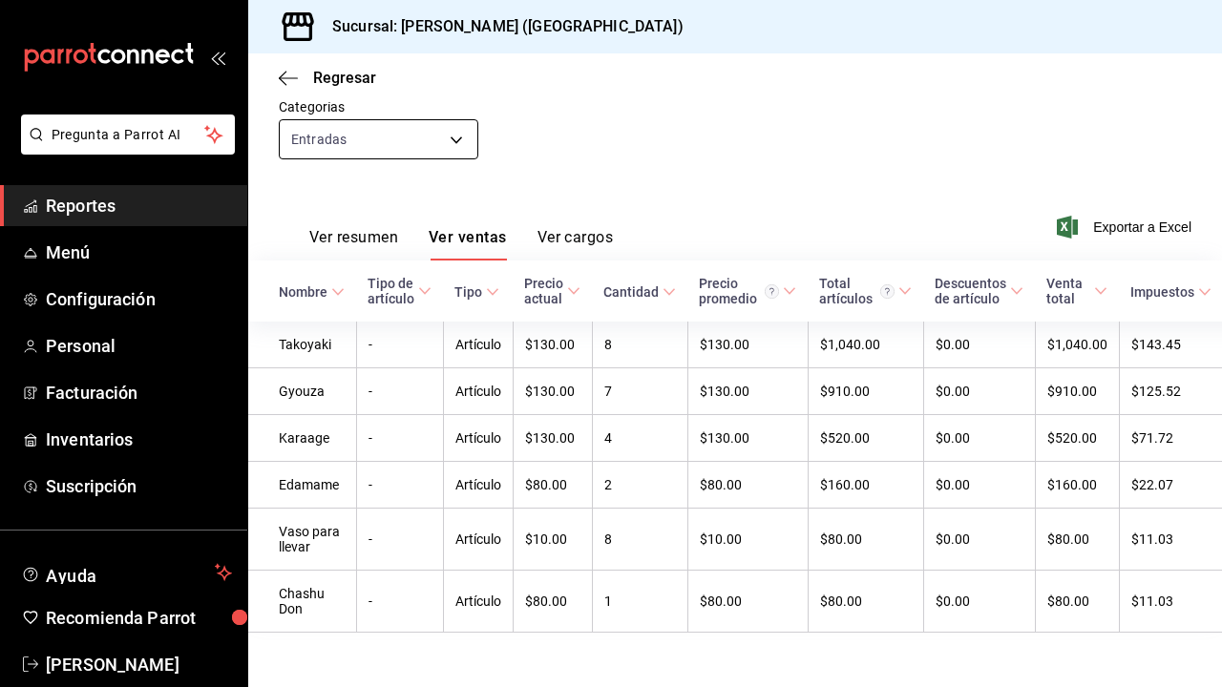
click at [448, 145] on body "Pregunta a Parrot AI Reportes Menú Configuración Personal Facturación Inventari…" at bounding box center [611, 343] width 1222 height 687
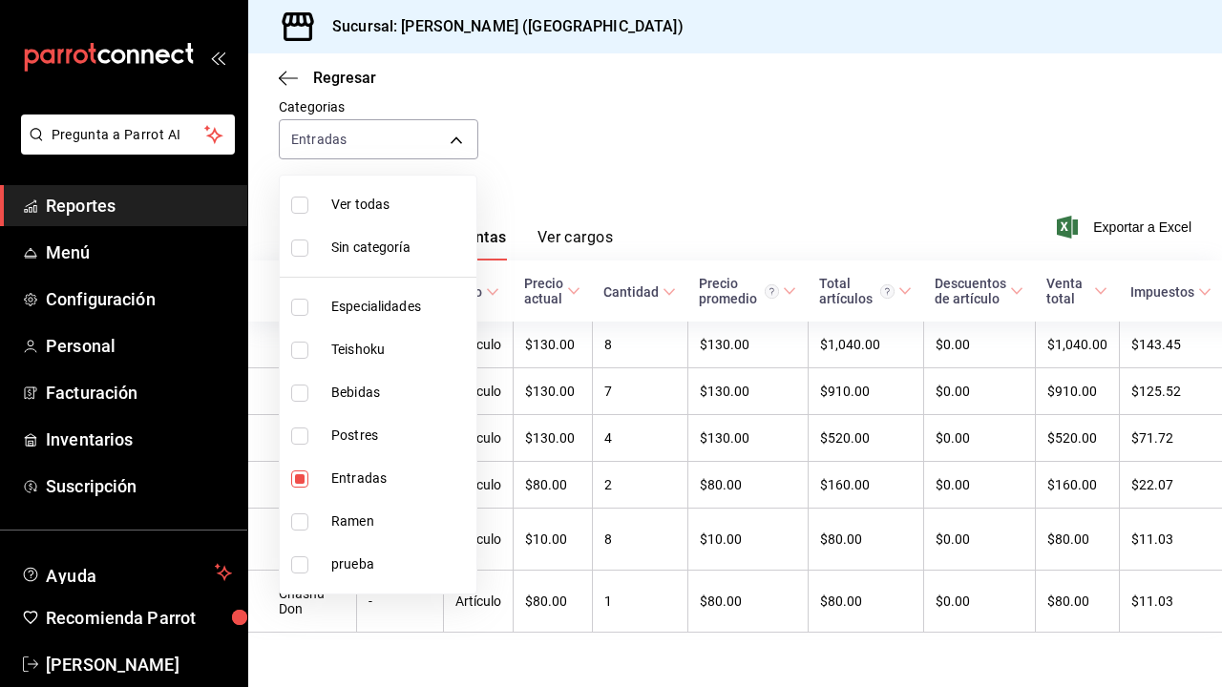
click at [346, 487] on span "Entradas" at bounding box center [399, 479] width 137 height 20
checkbox input "false"
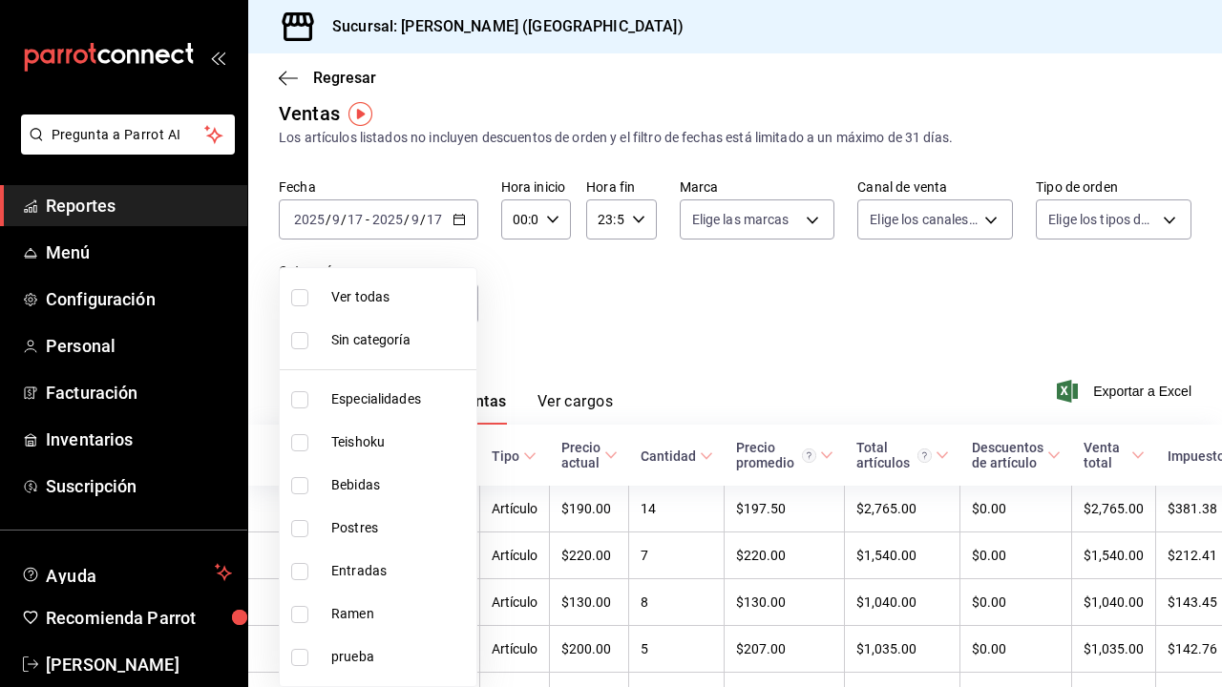
click at [359, 616] on span "Ramen" at bounding box center [399, 614] width 137 height 20
type input "6cc5b05b-0f3a-41c0-8fd4-c21ef2486b47"
checkbox input "true"
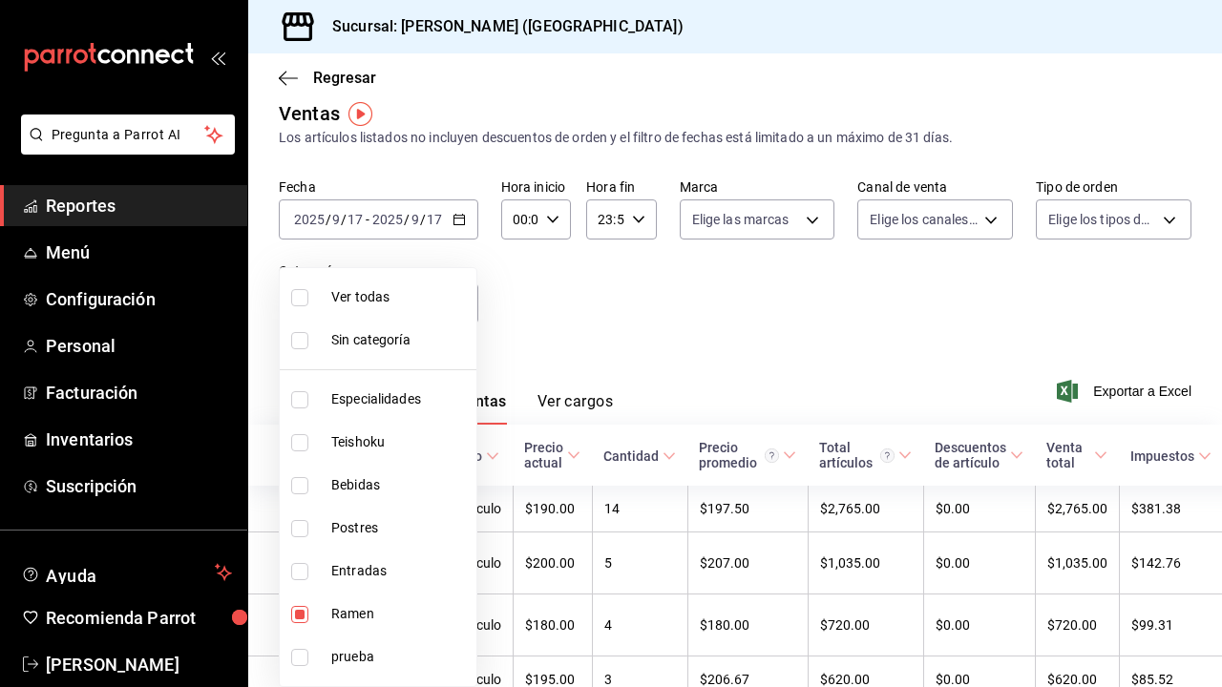
click at [556, 339] on div at bounding box center [611, 343] width 1222 height 687
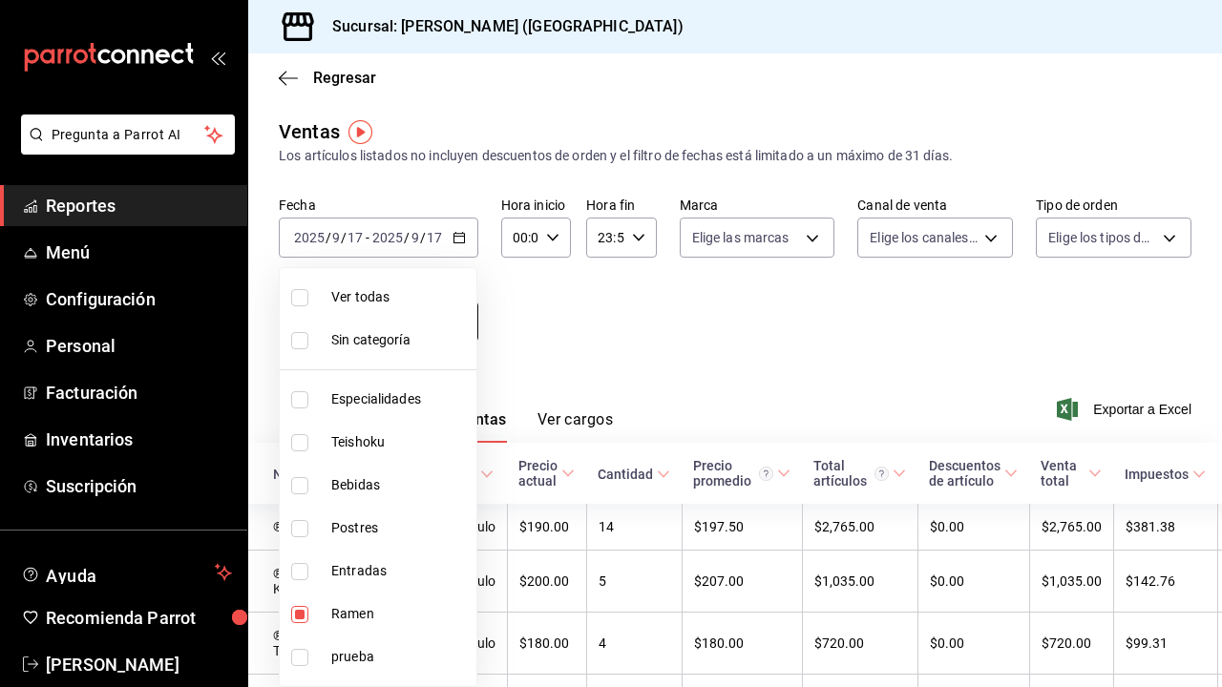
click at [444, 329] on body "Pregunta a Parrot AI Reportes Menú Configuración Personal Facturación Inventari…" at bounding box center [611, 343] width 1222 height 687
click at [382, 609] on span "Ramen" at bounding box center [399, 614] width 137 height 20
checkbox input "false"
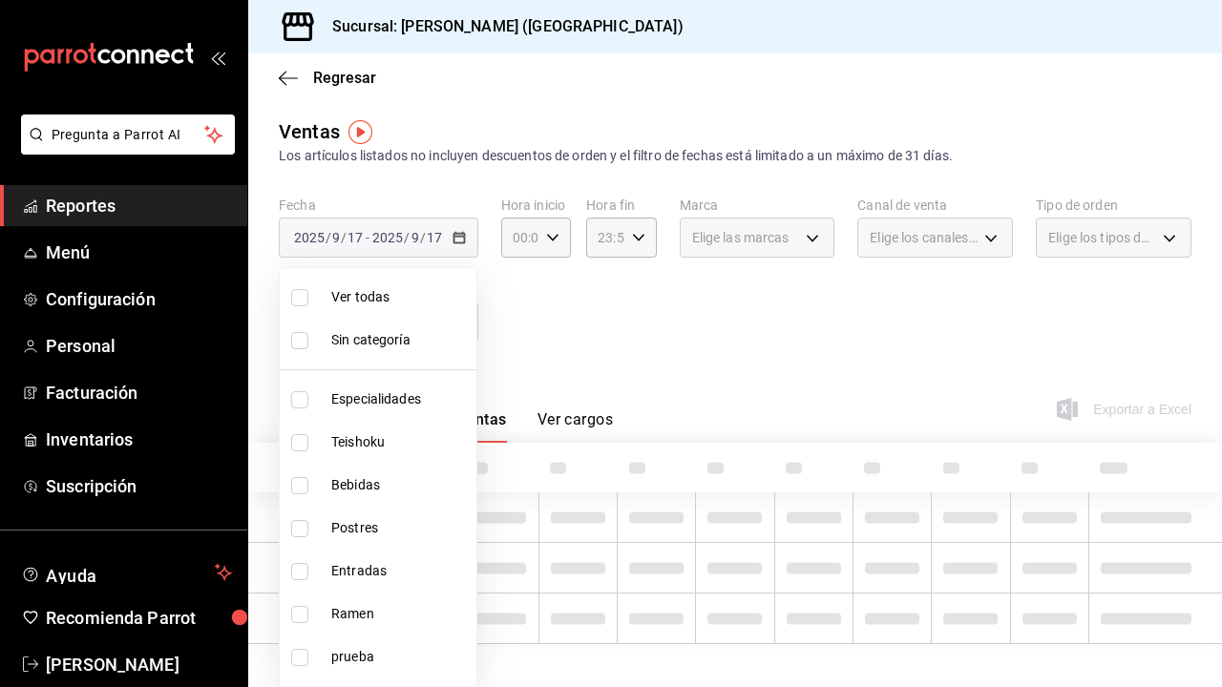
click at [379, 656] on span "prueba" at bounding box center [399, 657] width 137 height 20
type input "68c9fc26-73e1-4465-93e8-ee0c283d80a3"
checkbox input "true"
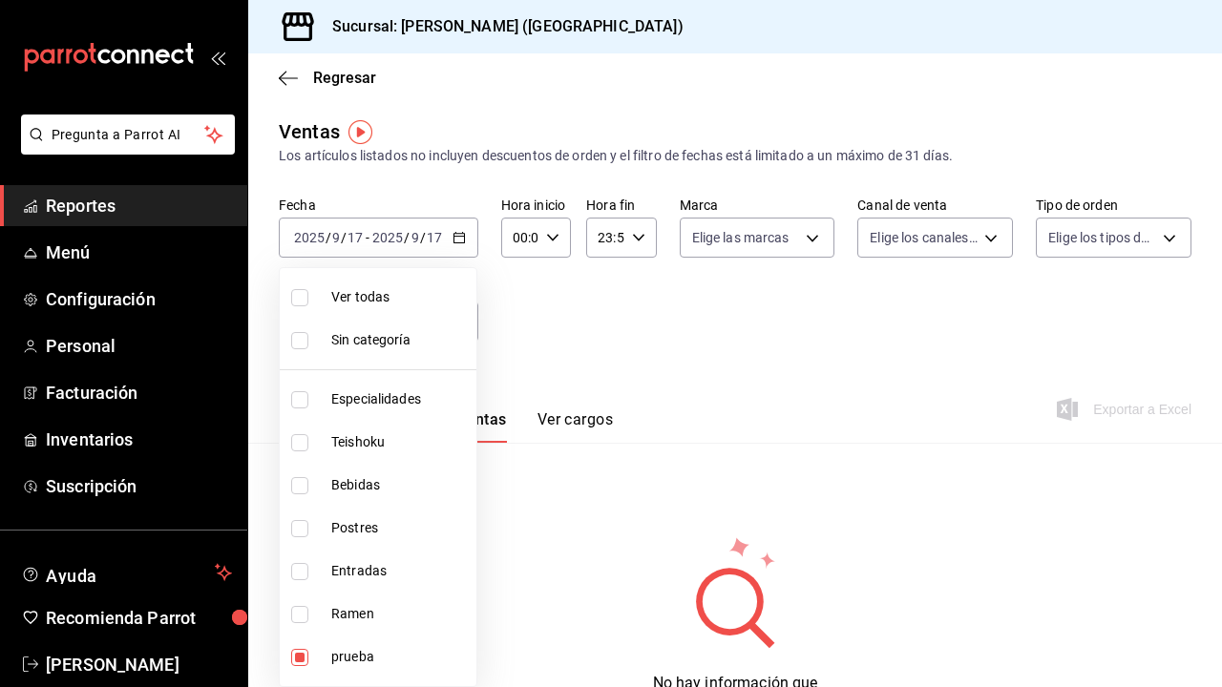
click at [560, 289] on div at bounding box center [611, 343] width 1222 height 687
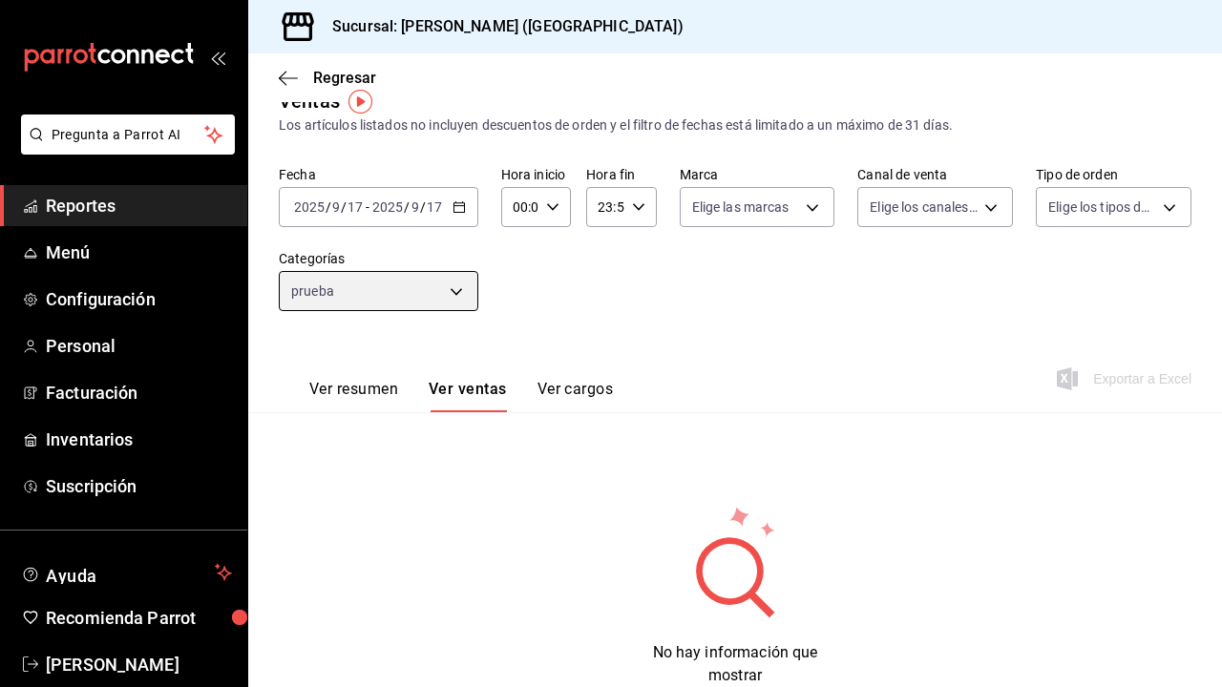
scroll to position [49, 0]
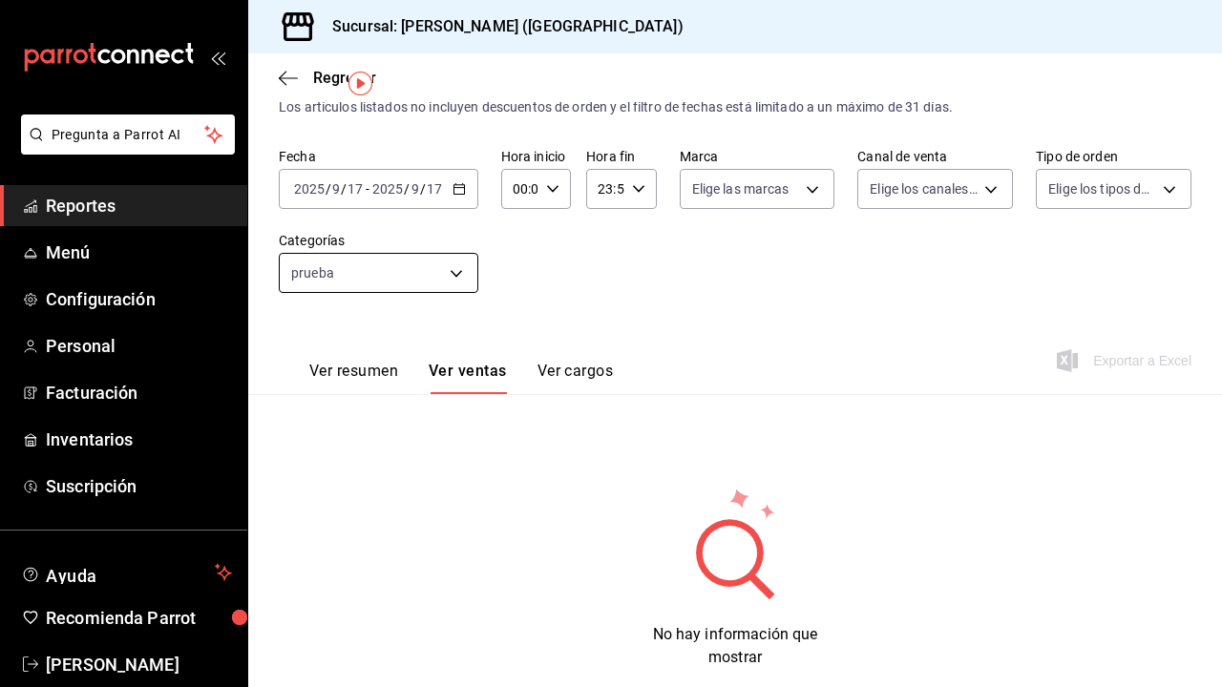
click at [455, 275] on body "Pregunta a Parrot AI Reportes Menú Configuración Personal Facturación Inventari…" at bounding box center [611, 343] width 1222 height 687
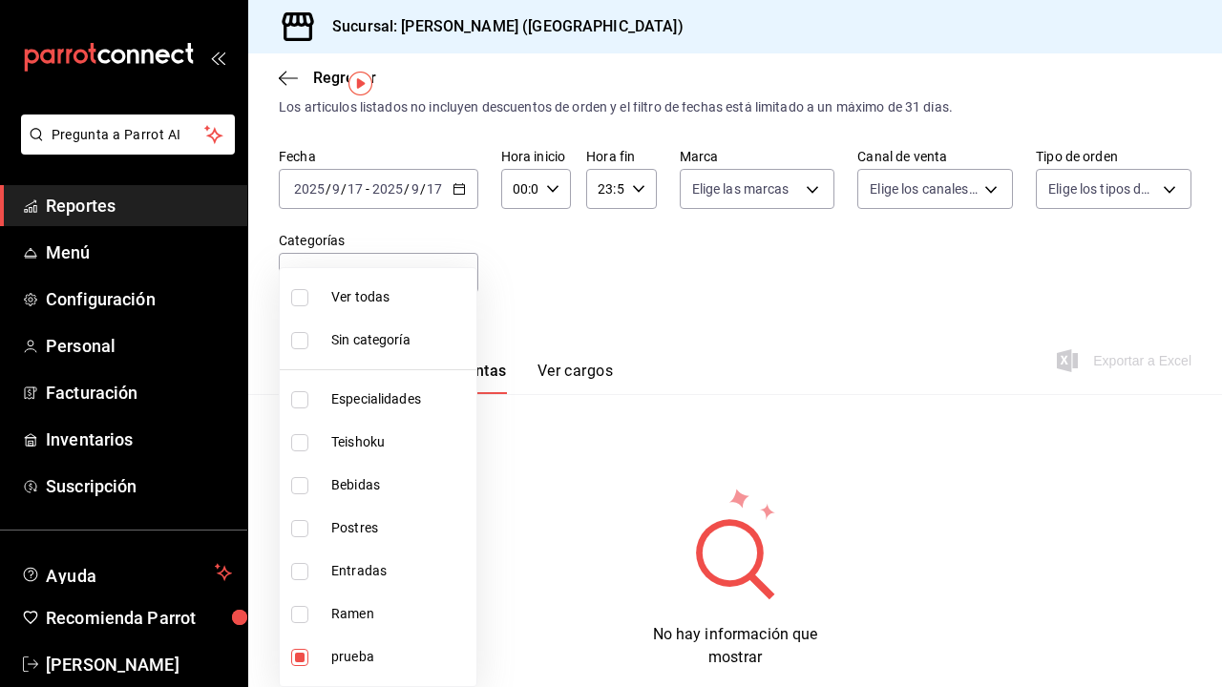
click at [570, 267] on div at bounding box center [611, 343] width 1222 height 687
